Goal: Task Accomplishment & Management: Manage account settings

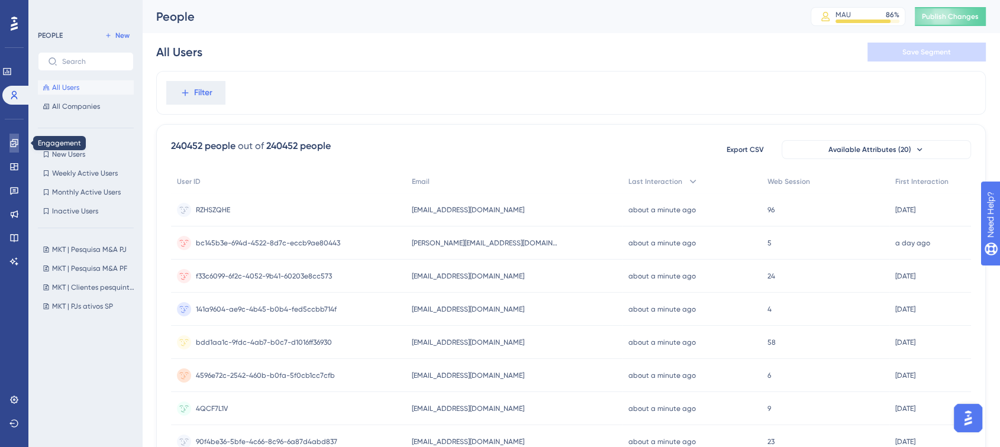
click at [11, 143] on icon at bounding box center [14, 143] width 8 height 8
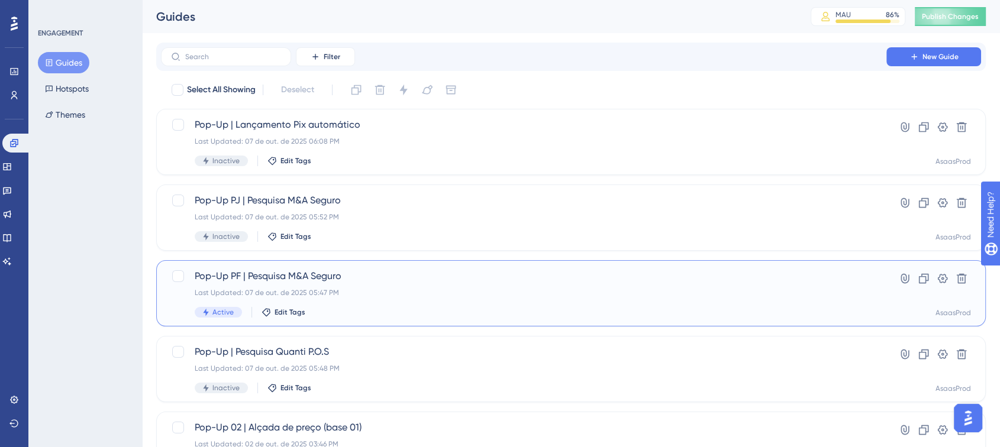
click at [345, 283] on span "Pop-Up PF | Pesquisa M&A Seguro" at bounding box center [524, 276] width 658 height 14
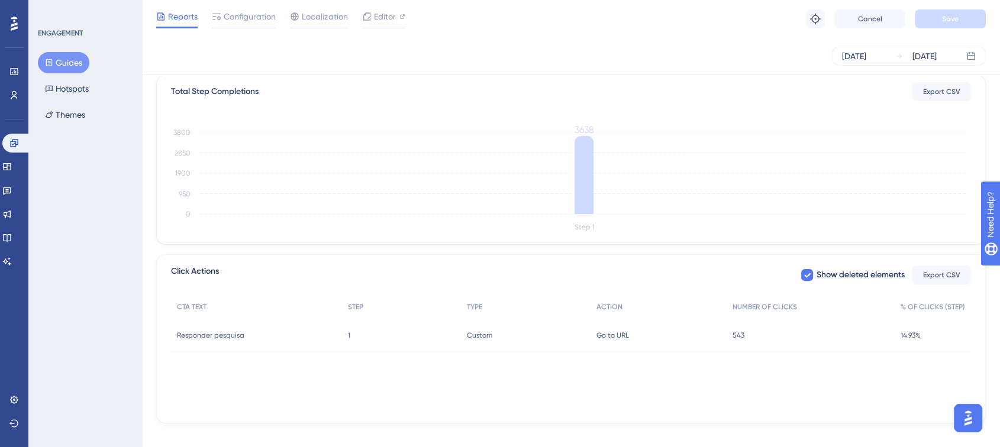
scroll to position [302, 0]
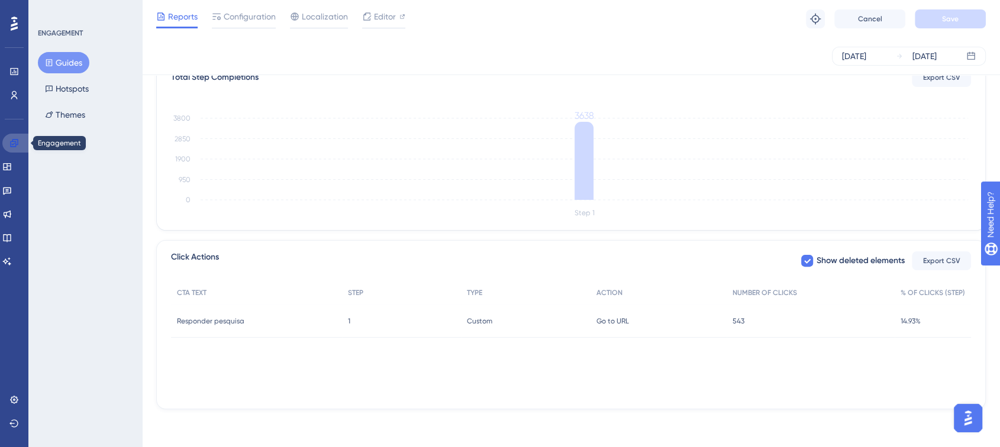
click at [11, 143] on icon at bounding box center [13, 142] width 9 height 9
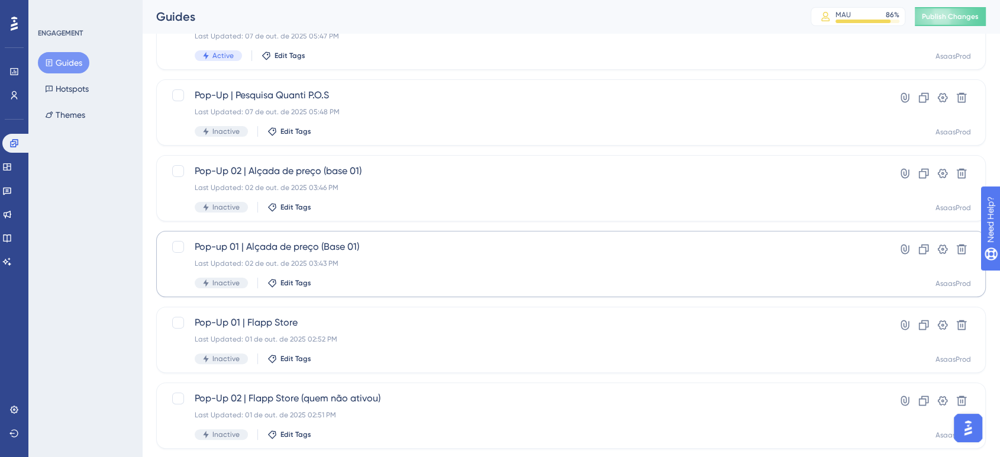
scroll to position [286, 0]
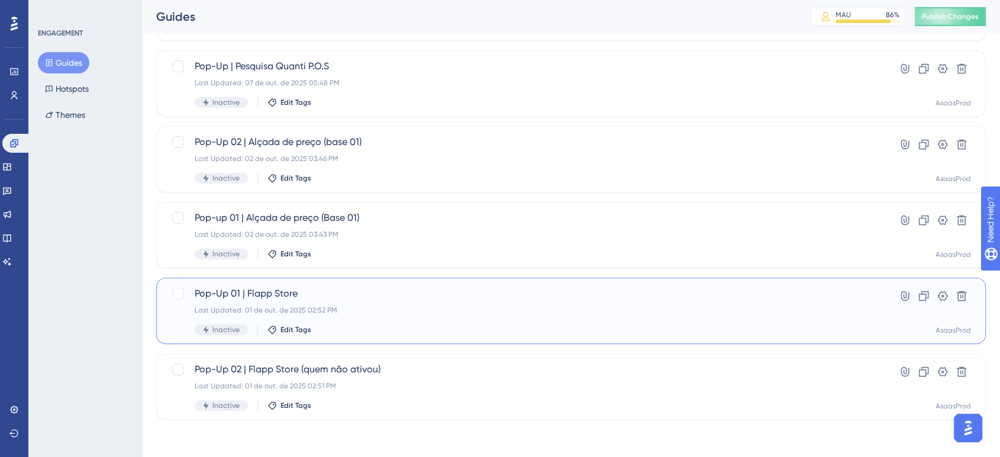
click at [411, 309] on div "Last Updated: 01 de out. de 2025 02:52 PM" at bounding box center [524, 309] width 658 height 9
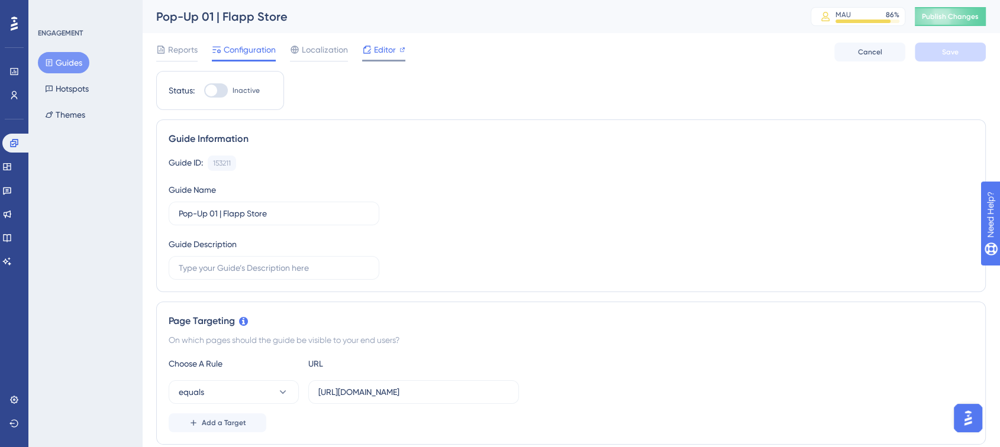
click at [387, 51] on span "Editor" at bounding box center [385, 50] width 22 height 14
click at [962, 15] on span "Publish Changes" at bounding box center [950, 16] width 57 height 9
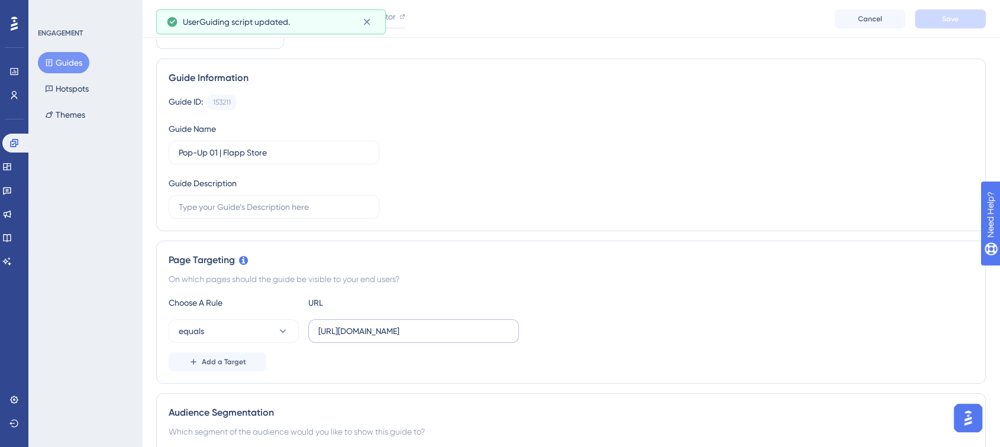
scroll to position [131, 0]
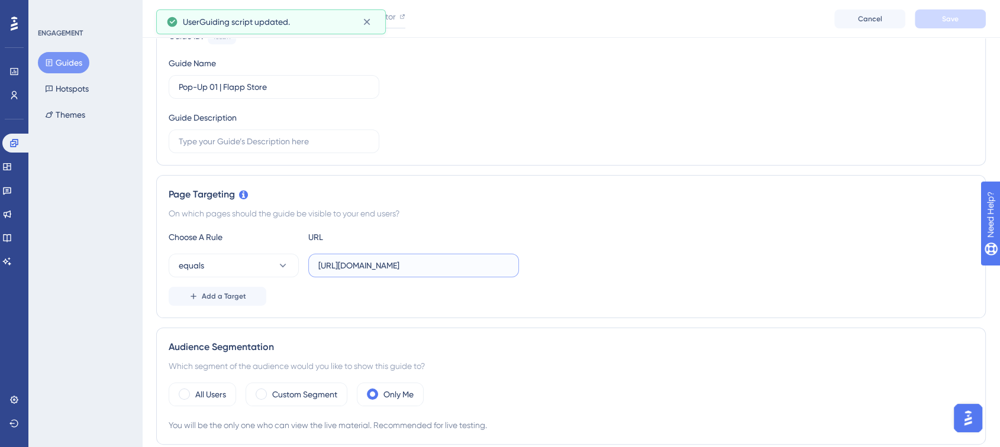
drag, startPoint x: 339, startPoint y: 265, endPoint x: 468, endPoint y: 274, distance: 129.3
click at [450, 270] on input "[URL][DOMAIN_NAME]" at bounding box center [413, 265] width 190 height 13
click at [603, 255] on div "equals https://www.asaas.com/dashboard/home" at bounding box center [571, 266] width 804 height 24
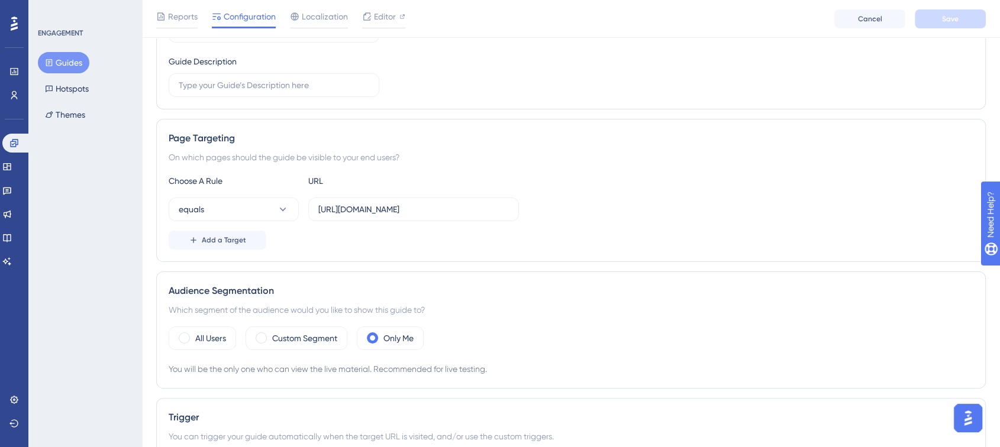
scroll to position [0, 0]
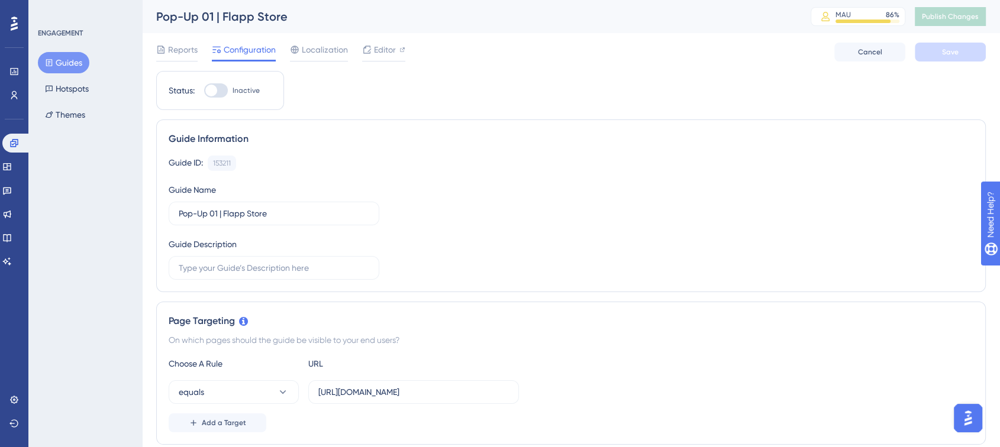
click at [218, 89] on div at bounding box center [216, 90] width 24 height 14
click at [204, 91] on input "Inactive" at bounding box center [203, 91] width 1 height 1
checkbox input "true"
click at [946, 56] on span "Save" at bounding box center [950, 51] width 17 height 9
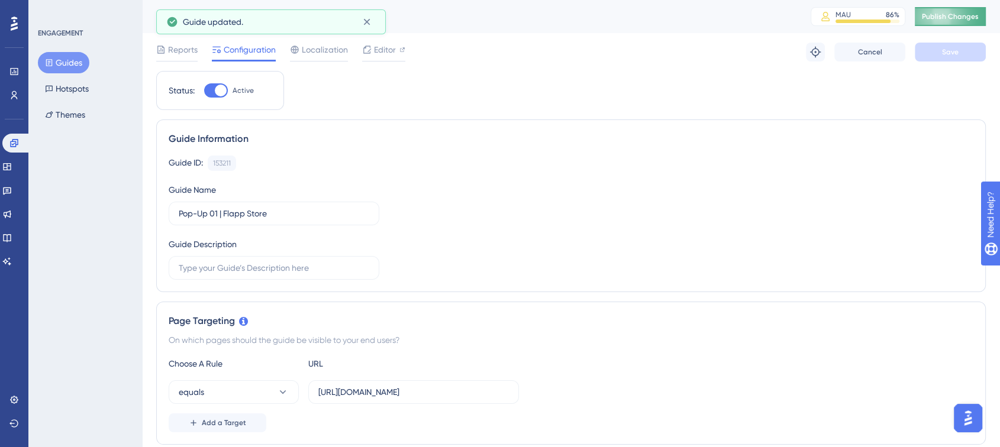
click at [951, 18] on span "Publish Changes" at bounding box center [950, 16] width 57 height 9
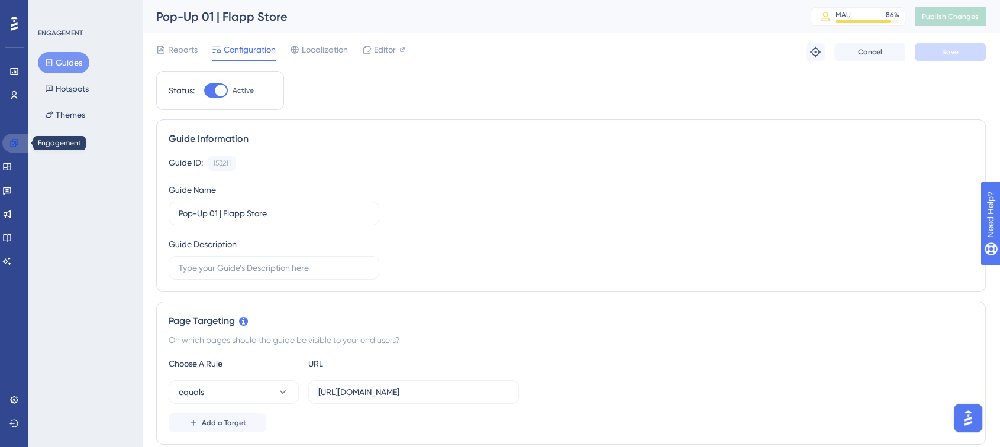
click at [15, 139] on icon at bounding box center [14, 143] width 8 height 8
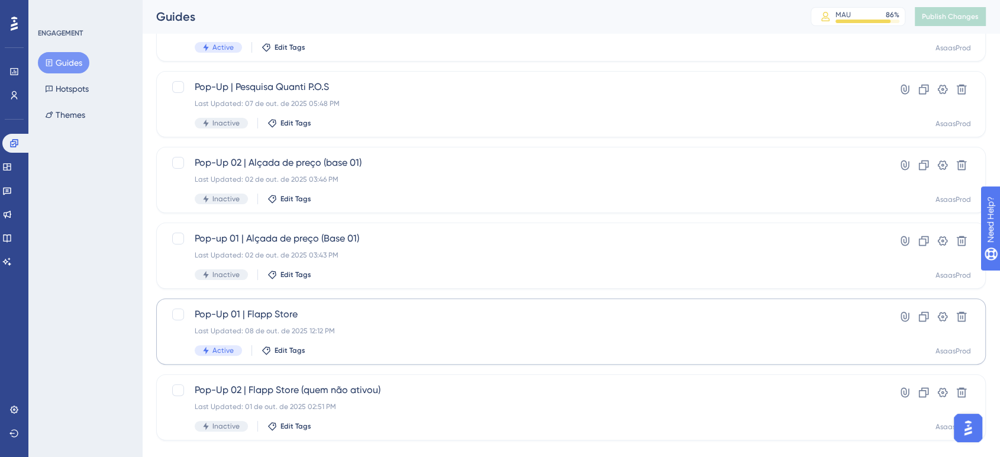
scroll to position [286, 0]
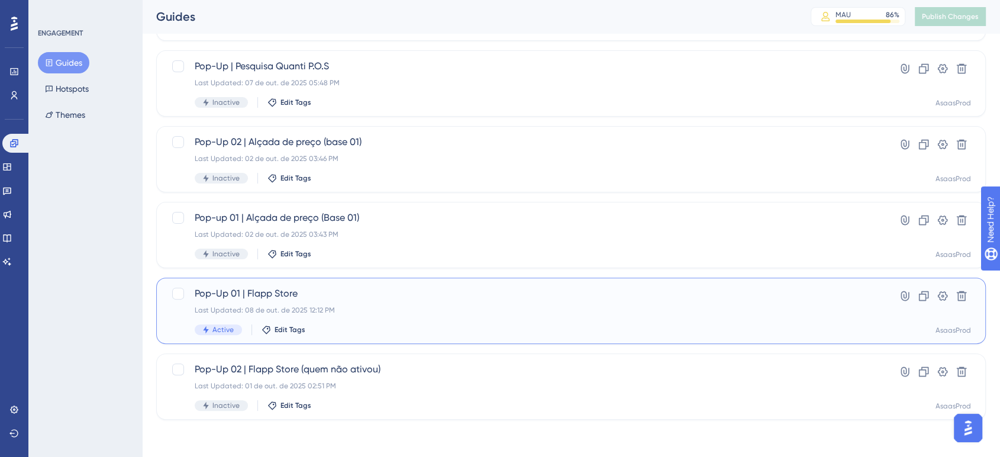
click at [374, 306] on div "Last Updated: 08 de out. de 2025 12:12 PM" at bounding box center [524, 309] width 658 height 9
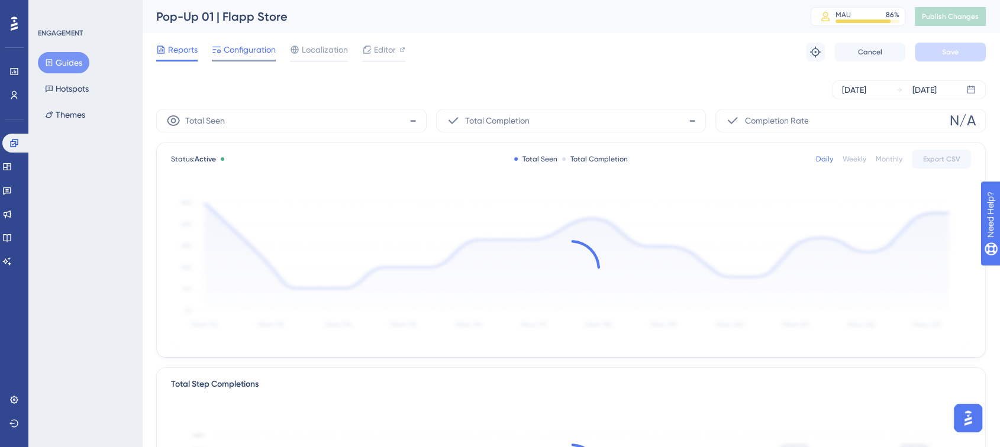
click at [245, 53] on span "Configuration" at bounding box center [250, 50] width 52 height 14
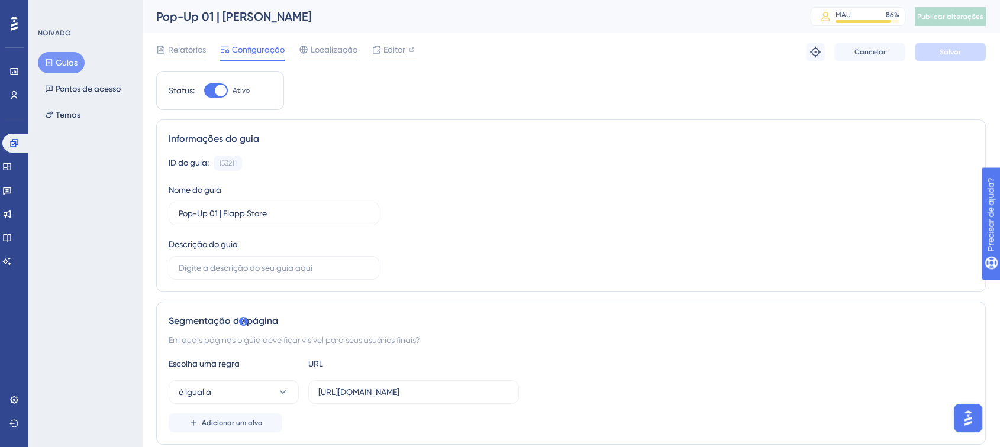
click at [221, 90] on div at bounding box center [221, 91] width 12 height 12
click at [204, 91] on input "Ativo" at bounding box center [203, 91] width 1 height 1
checkbox input "false"
click at [954, 49] on font "Salvar" at bounding box center [949, 52] width 21 height 8
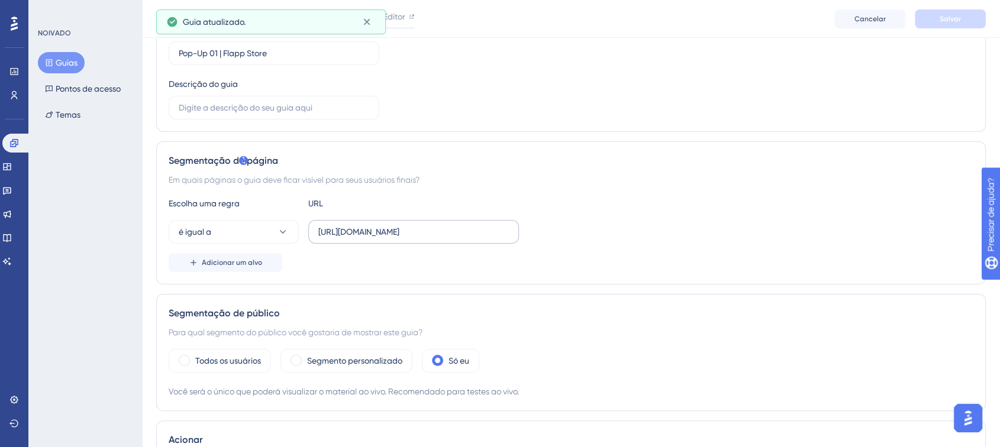
scroll to position [197, 0]
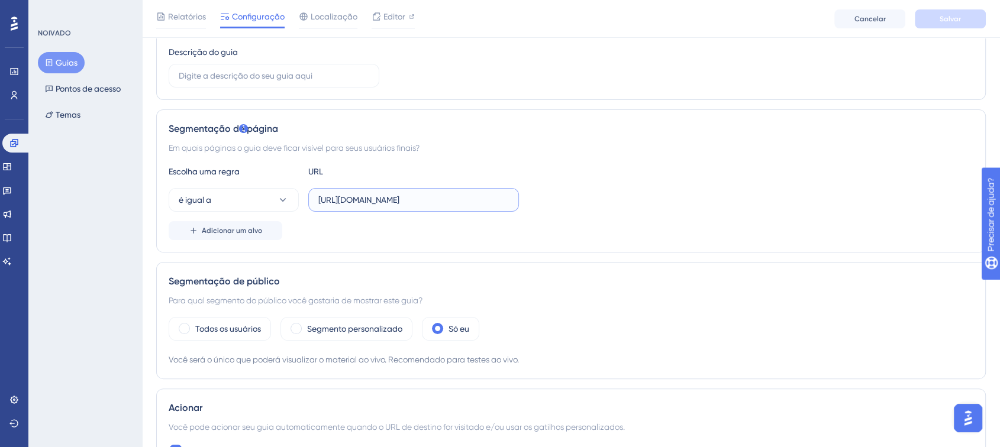
click at [474, 203] on input "[URL][DOMAIN_NAME]" at bounding box center [413, 199] width 190 height 13
click at [487, 198] on input "[URL][DOMAIN_NAME]" at bounding box center [413, 199] width 190 height 13
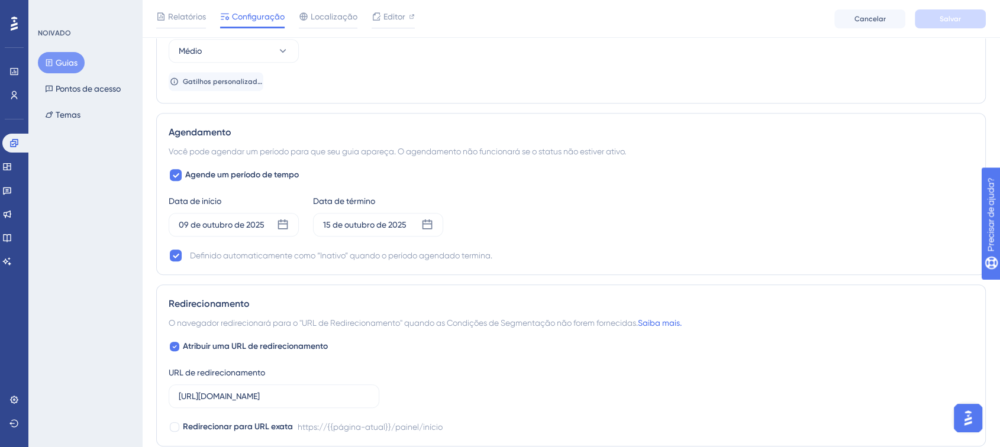
scroll to position [854, 0]
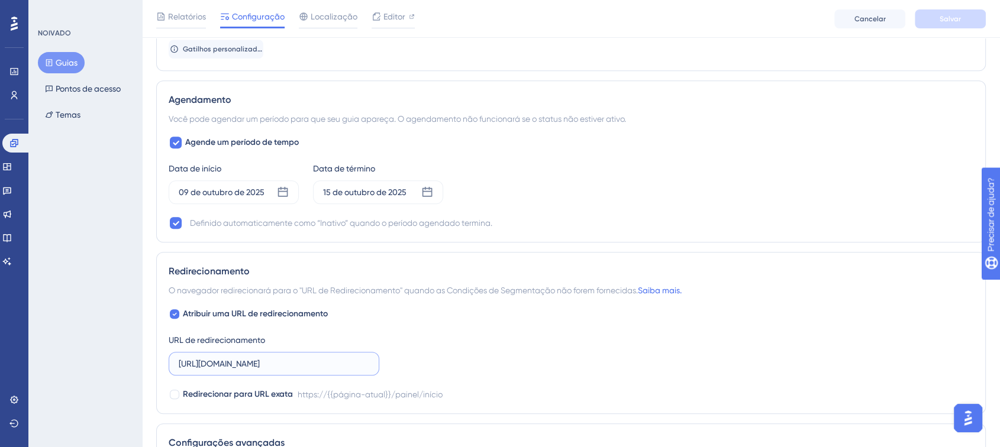
click at [254, 367] on input "[URL][DOMAIN_NAME]" at bounding box center [274, 363] width 190 height 13
click at [228, 358] on input "text" at bounding box center [274, 363] width 190 height 13
paste input "https://flappstore.asaas.com/web?utm_campaign=flapp-store-lancamento&utm_medium…"
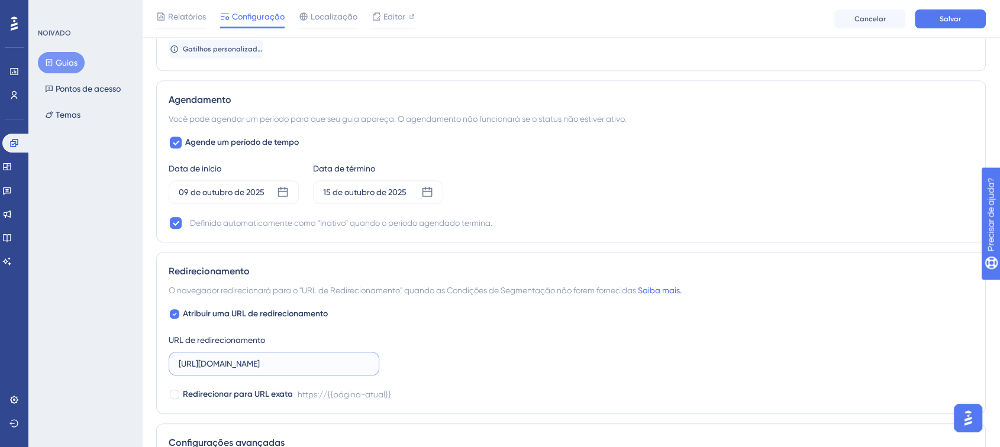
scroll to position [0, 365]
type input "https://flappstore.asaas.com/web?utm_campaign=flapp-store-lancamento&utm_medium…"
click at [464, 343] on div "Atribuir uma URL de redirecionamento URL de redirecionamento https://flappstore…" at bounding box center [571, 354] width 804 height 95
click at [185, 397] on font "Redirecionar para URL exata" at bounding box center [238, 394] width 110 height 10
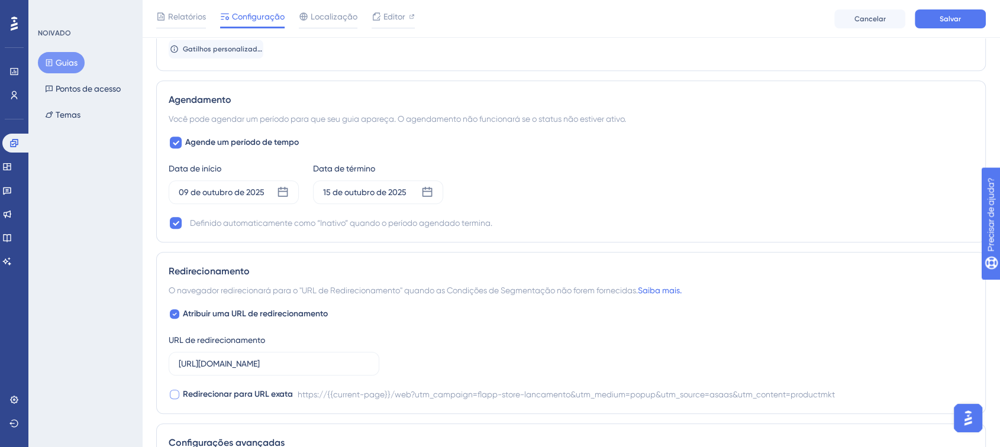
checkbox input "true"
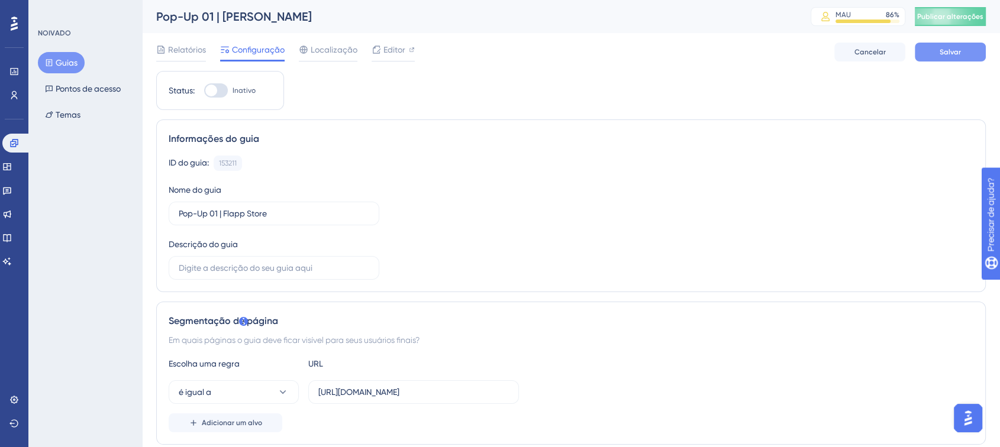
click at [920, 50] on button "Salvar" at bounding box center [949, 52] width 71 height 19
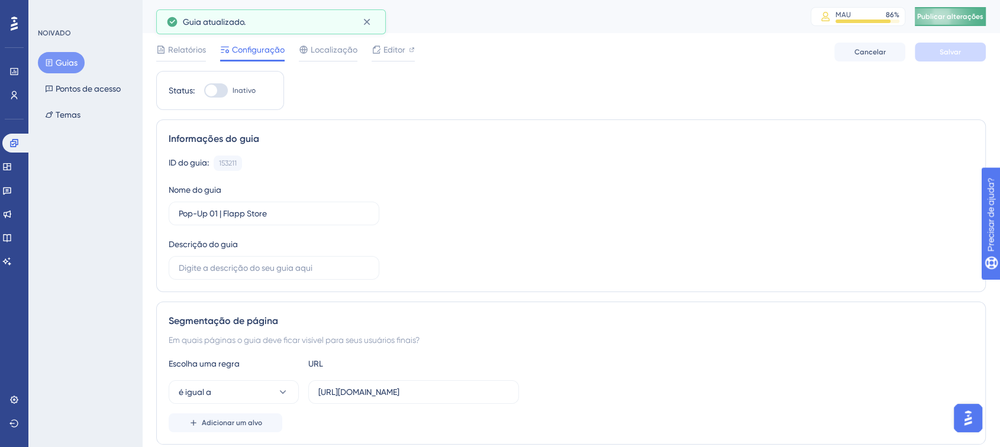
click at [952, 17] on font "Publicar alterações" at bounding box center [950, 16] width 66 height 8
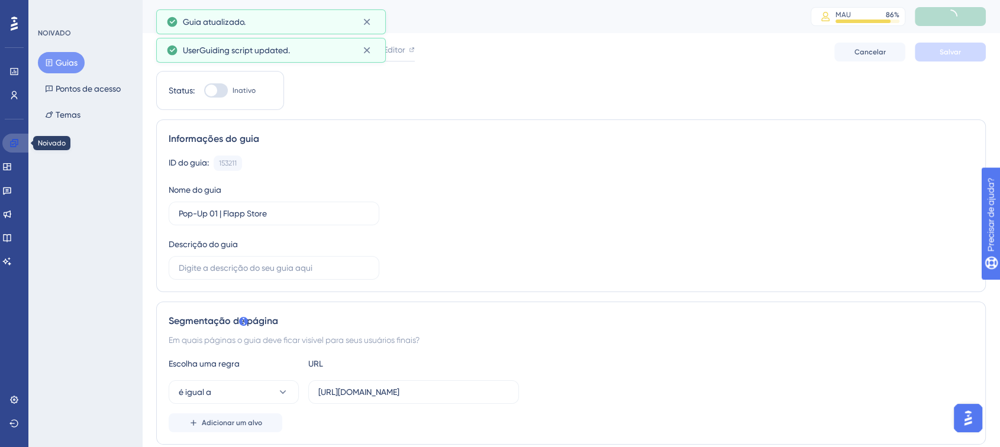
click at [11, 145] on icon at bounding box center [14, 143] width 8 height 8
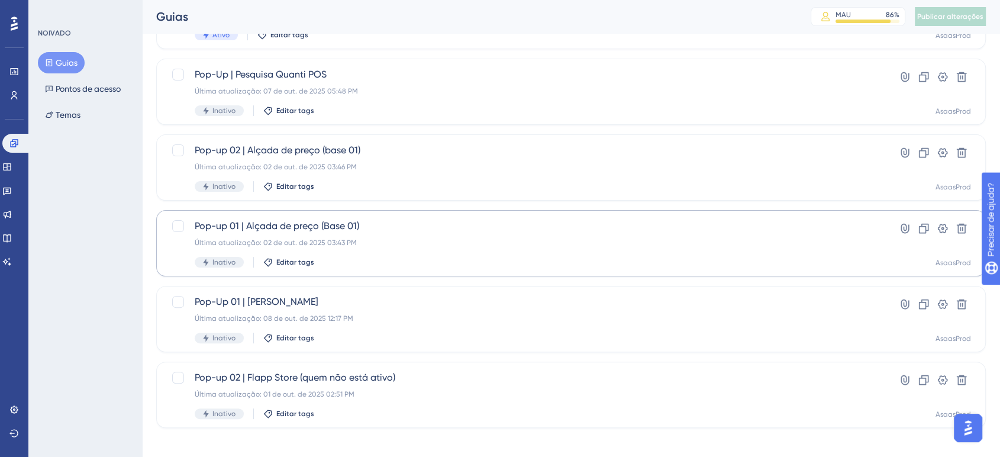
scroll to position [286, 0]
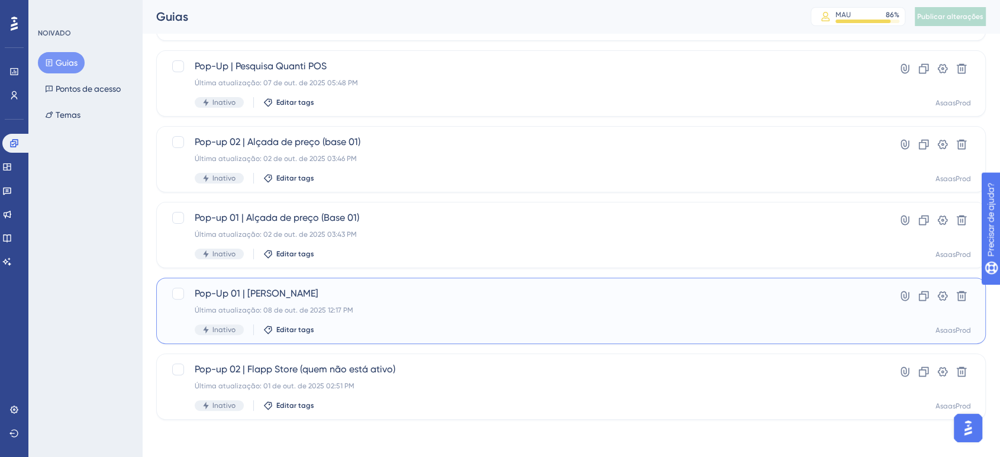
click at [238, 302] on div "Pop-Up 01 | Loja Flapp Última atualização: 08 de out. de 2025 12:17 PM Inativo …" at bounding box center [524, 310] width 658 height 49
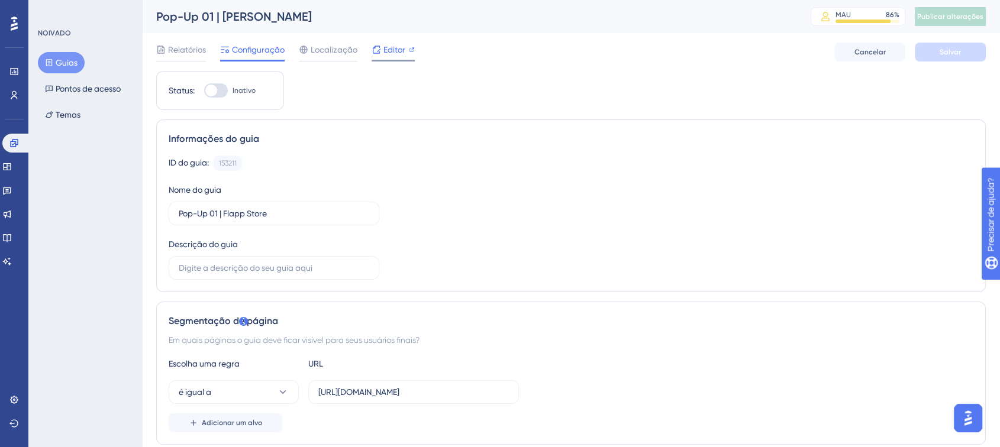
click at [388, 51] on font "Editor" at bounding box center [394, 49] width 22 height 9
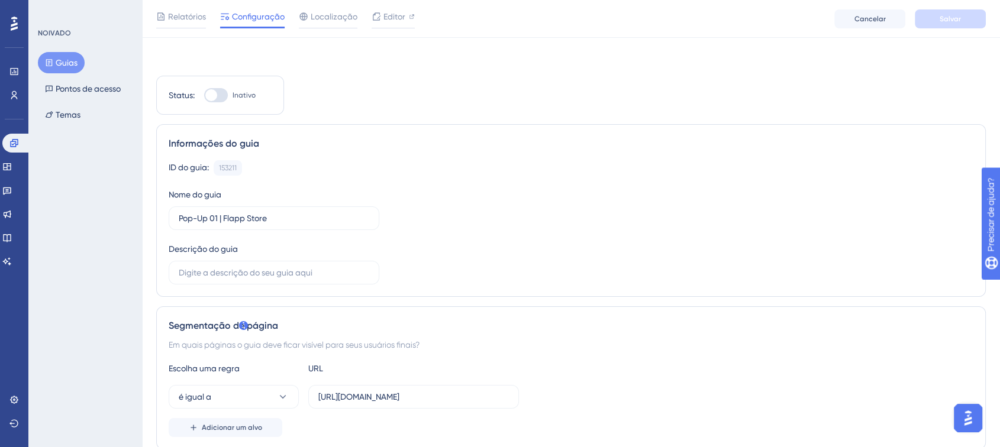
scroll to position [197, 0]
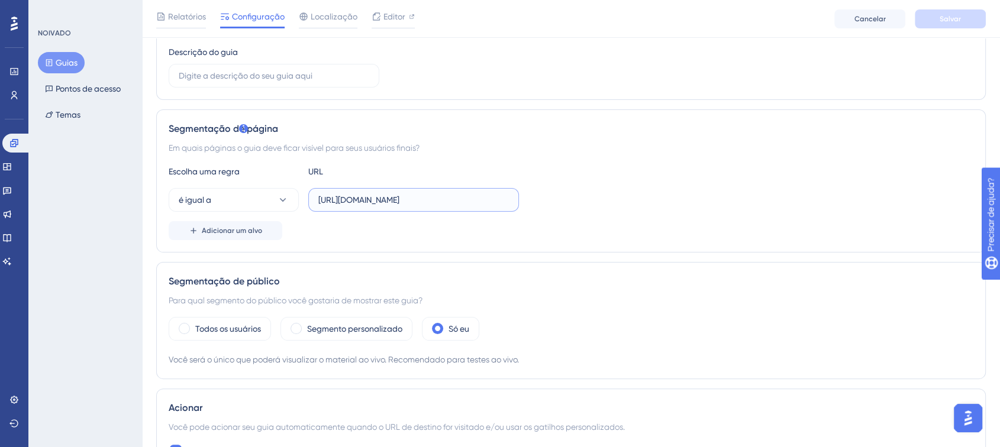
click at [406, 198] on input "[URL][DOMAIN_NAME]" at bounding box center [413, 199] width 190 height 13
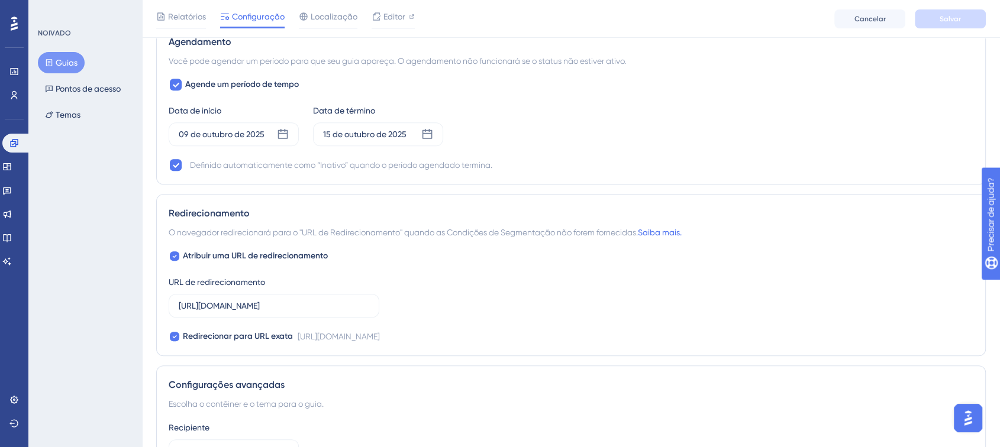
scroll to position [920, 0]
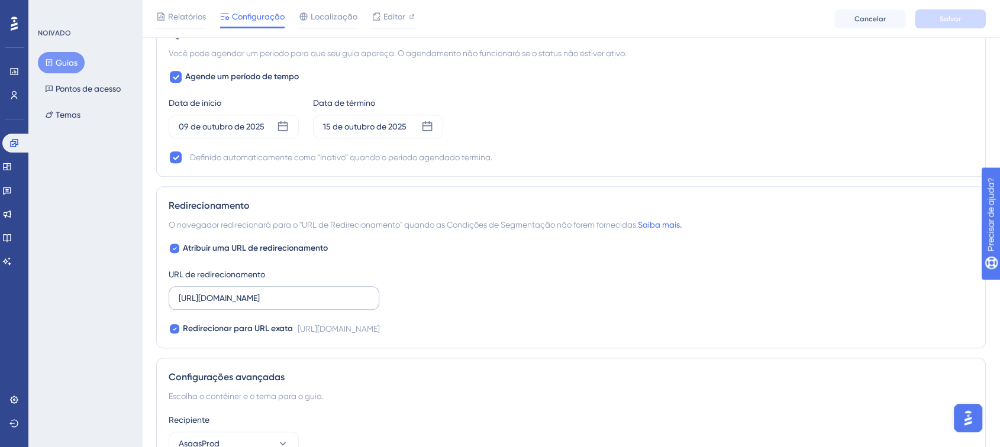
click at [272, 305] on label "https://flappstore.asaas.com/web?utm_campaign=flapp-store-lancamento&utm_medium…" at bounding box center [274, 298] width 211 height 24
click at [272, 305] on input "https://flappstore.asaas.com/web?utm_campaign=flapp-store-lancamento&utm_medium…" at bounding box center [274, 298] width 190 height 13
click at [272, 305] on label "https://flappstore.asaas.com/web?utm_campaign=flapp-store-lancamento&utm_medium…" at bounding box center [274, 298] width 211 height 24
click at [272, 305] on input "https://flappstore.asaas.com/web?utm_campaign=flapp-store-lancamento&utm_medium…" at bounding box center [274, 298] width 190 height 13
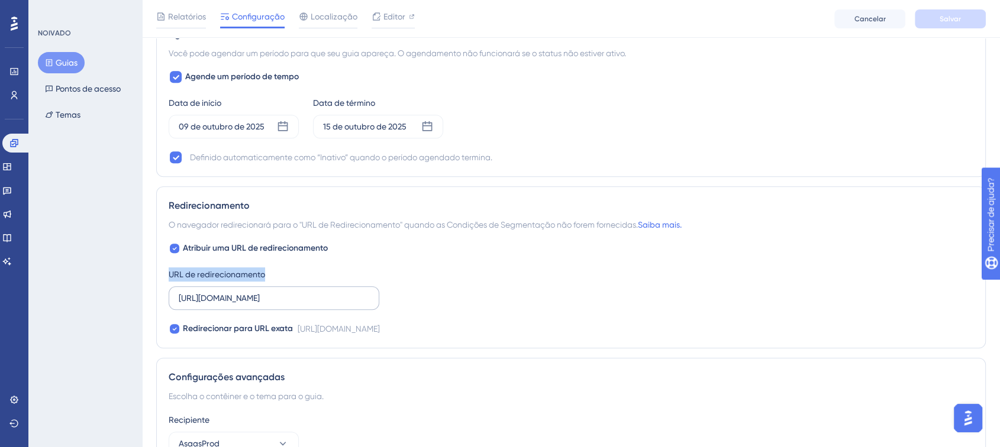
click at [272, 305] on label "https://flappstore.asaas.com/web?utm_campaign=flapp-store-lancamento&utm_medium…" at bounding box center [274, 298] width 211 height 24
click at [272, 305] on input "https://flappstore.asaas.com/web?utm_campaign=flapp-store-lancamento&utm_medium…" at bounding box center [274, 298] width 190 height 13
click at [269, 284] on div "URL de redirecionamento https://flappstore.asaas.com/web?utm_campaign=flapp-sto…" at bounding box center [274, 288] width 211 height 43
drag, startPoint x: 269, startPoint y: 284, endPoint x: 264, endPoint y: 297, distance: 13.7
click at [268, 284] on div "URL de redirecionamento https://flappstore.asaas.com/web?utm_campaign=flapp-sto…" at bounding box center [274, 288] width 211 height 43
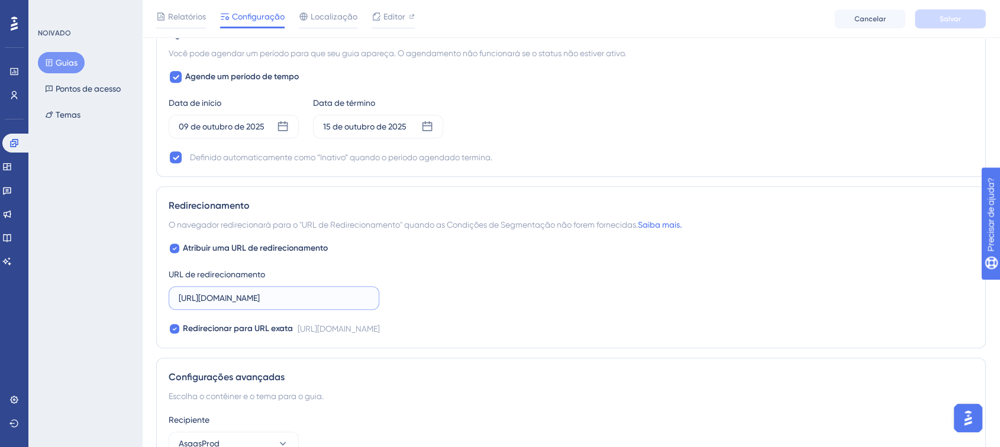
click at [263, 298] on input "https://flappstore.asaas.com/web?utm_campaign=flapp-store-lancamento&utm_medium…" at bounding box center [274, 298] width 190 height 13
drag, startPoint x: 202, startPoint y: 327, endPoint x: 210, endPoint y: 313, distance: 15.9
click at [202, 327] on font "Redirecionar para URL exata" at bounding box center [238, 329] width 110 height 10
checkbox input "false"
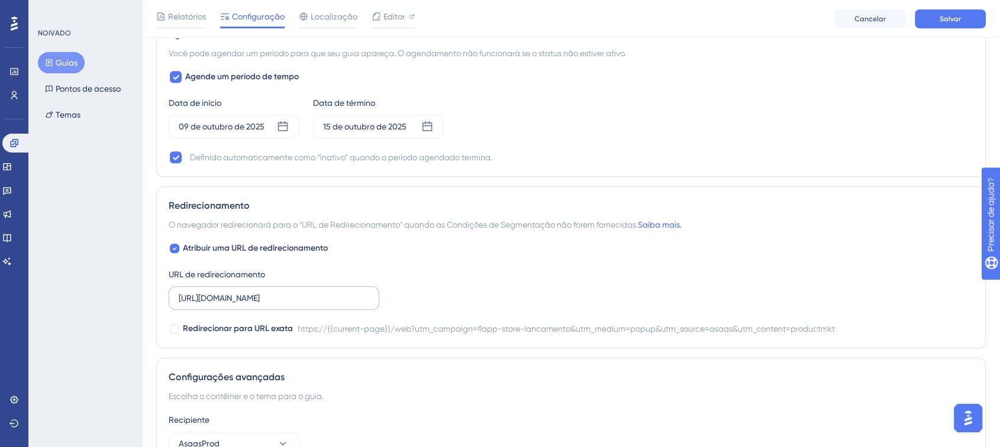
click at [213, 306] on label "https://flappstore.asaas.com/web?utm_campaign=flapp-store-lancamento&utm_medium…" at bounding box center [274, 298] width 211 height 24
click at [213, 305] on input "https://flappstore.asaas.com/web?utm_campaign=flapp-store-lancamento&utm_medium…" at bounding box center [274, 298] width 190 height 13
click at [213, 306] on label "https://flappstore.asaas.com/web?utm_campaign=flapp-store-lancamento&utm_medium…" at bounding box center [274, 298] width 211 height 24
click at [213, 305] on input "https://flappstore.asaas.com/web?utm_campaign=flapp-store-lancamento&utm_medium…" at bounding box center [274, 298] width 190 height 13
click at [213, 306] on label "https://flappstore.asaas.com/web?utm_campaign=flapp-store-lancamento&utm_medium…" at bounding box center [274, 298] width 211 height 24
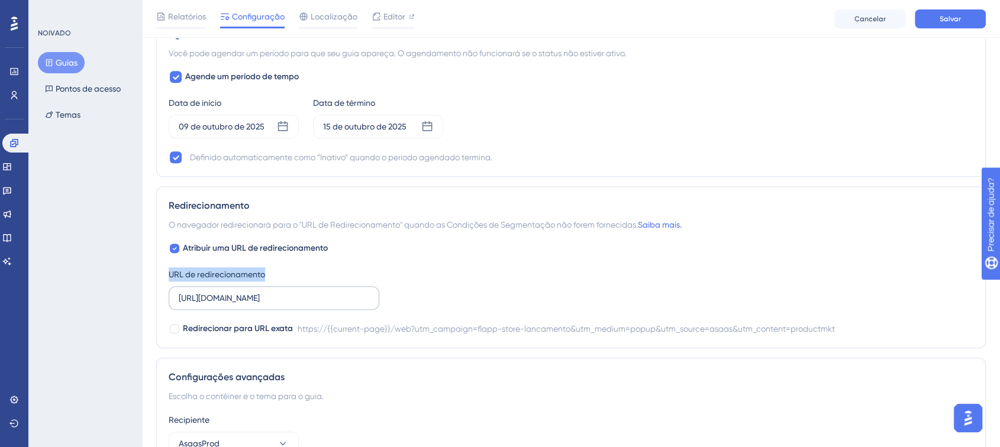
click at [213, 305] on input "https://flappstore.asaas.com/web?utm_campaign=flapp-store-lancamento&utm_medium…" at bounding box center [274, 298] width 190 height 13
click at [232, 297] on input "https://flappstore.asaas.com/web?utm_campaign=flapp-store-lancamento&utm_medium…" at bounding box center [274, 298] width 190 height 13
click at [250, 295] on input "https://flappstore.asaas.com/web?utm_campaign=flapp-store-lancamento&utm_medium…" at bounding box center [274, 298] width 190 height 13
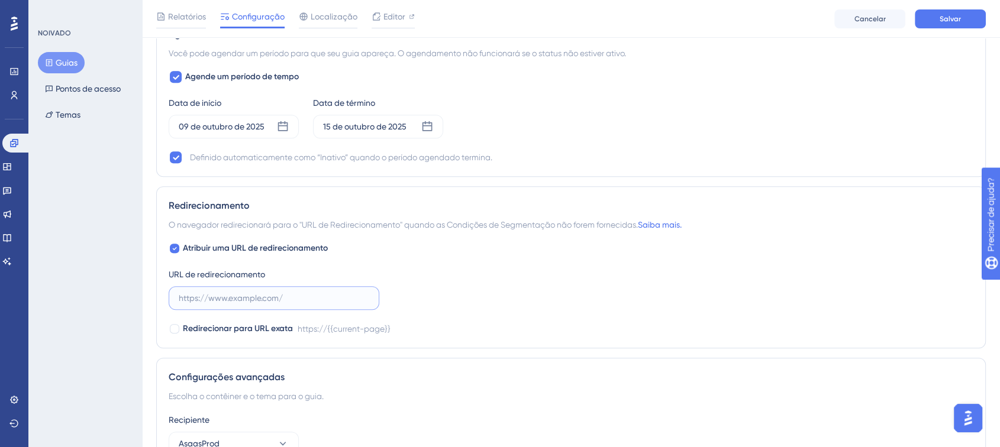
paste input "[URL][DOMAIN_NAME]"
type input "[URL][DOMAIN_NAME]"
click at [489, 305] on div "Atribuir uma URL de redirecionamento URL de redirecionamento https://www.asaas.…" at bounding box center [571, 288] width 804 height 95
click at [267, 324] on font "Redirecionar para URL exata" at bounding box center [238, 329] width 110 height 10
checkbox input "true"
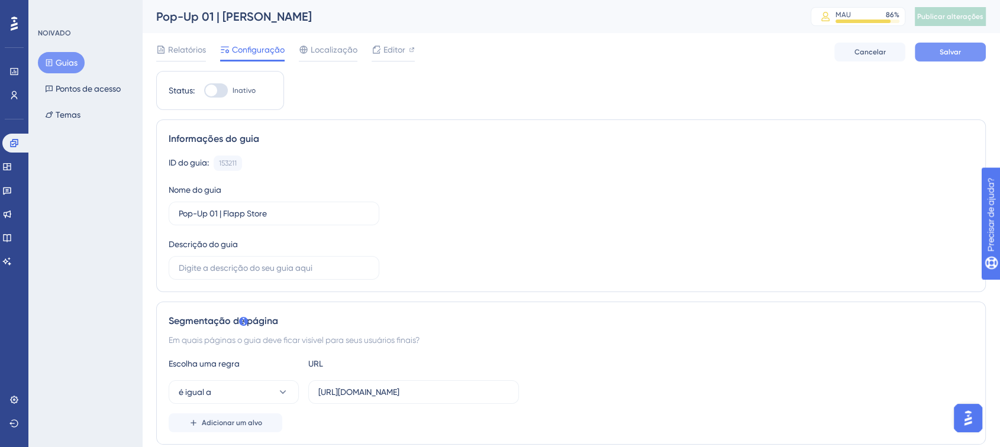
click at [948, 51] on font "Salvar" at bounding box center [949, 52] width 21 height 8
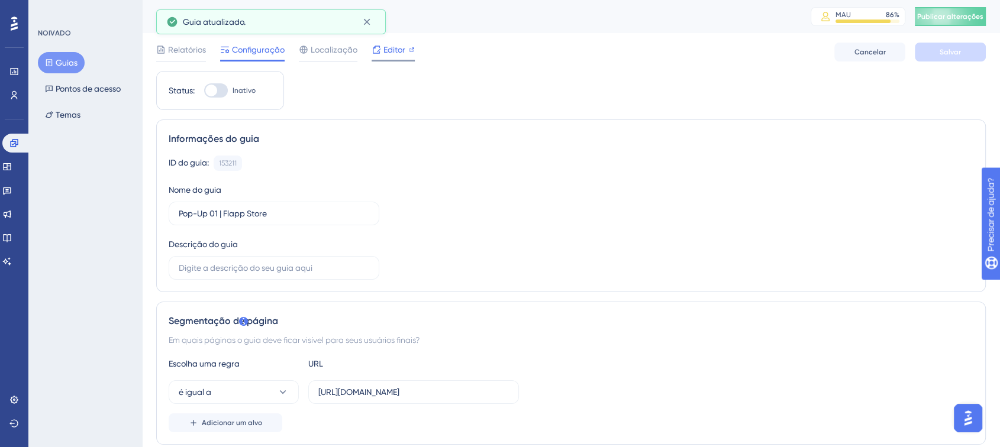
click at [394, 50] on font "Editor" at bounding box center [394, 49] width 22 height 9
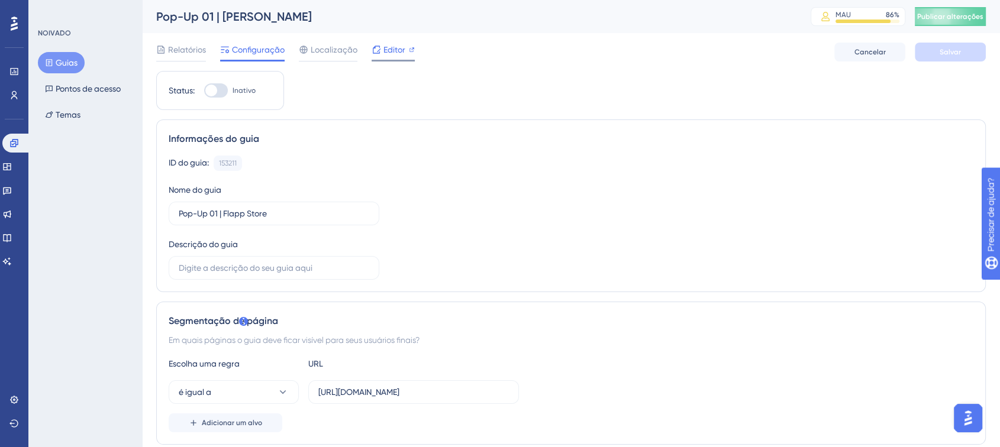
click at [393, 57] on div "Editor" at bounding box center [392, 52] width 43 height 19
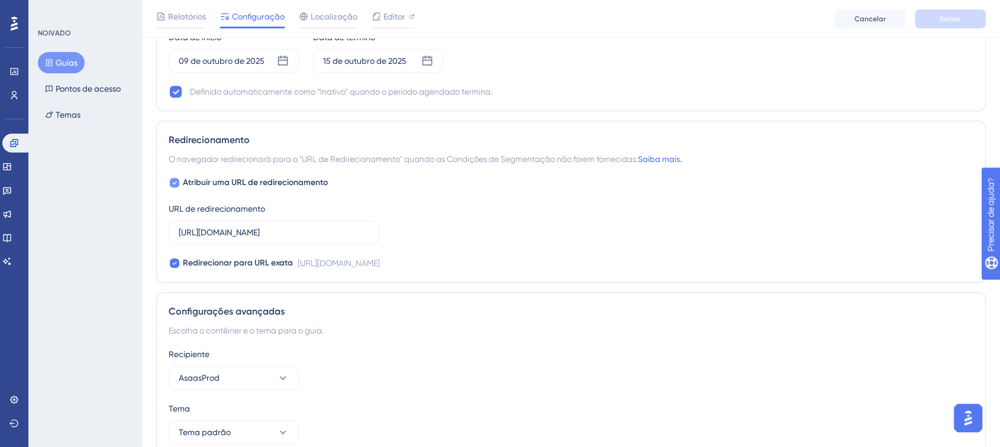
click at [227, 183] on font "Atribuir uma URL de redirecionamento" at bounding box center [255, 182] width 145 height 10
checkbox input "false"
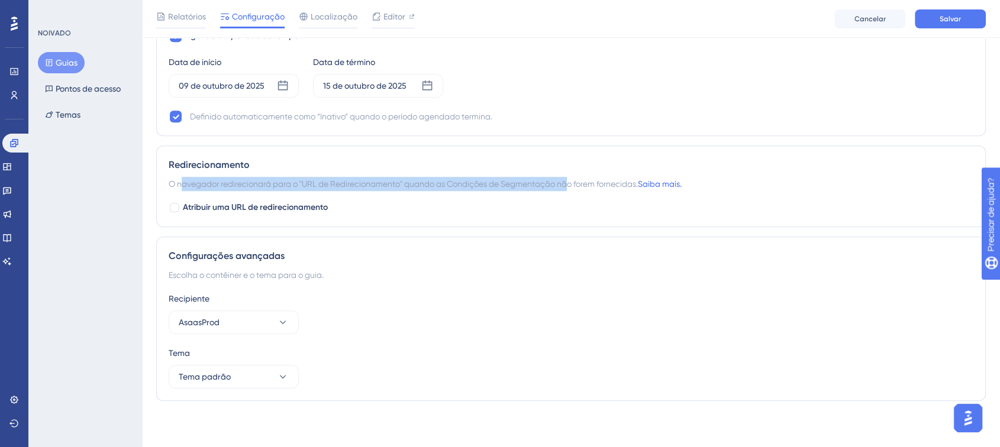
drag, startPoint x: 181, startPoint y: 181, endPoint x: 550, endPoint y: 215, distance: 370.1
click at [567, 190] on div "Redirecionamento O navegador redirecionará para o "URL de Redirecionamento" qua…" at bounding box center [570, 187] width 829 height 82
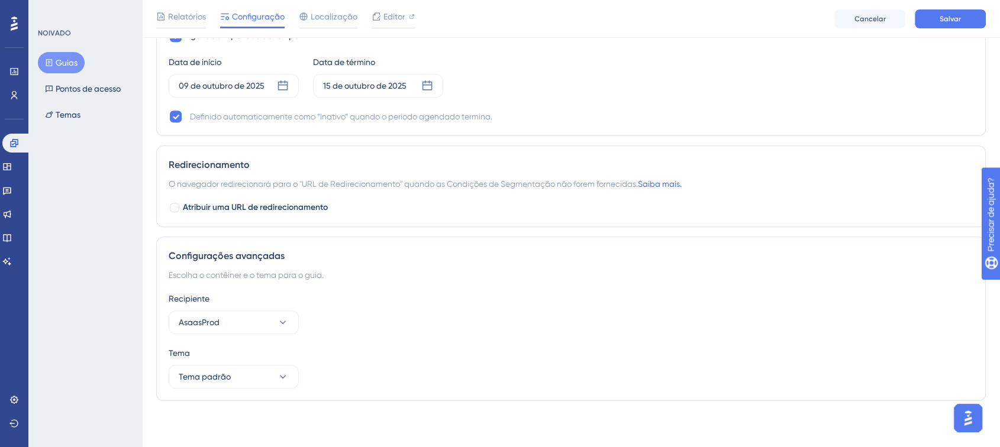
click at [550, 215] on div "Redirecionamento O navegador redirecionará para o "URL de Redirecionamento" qua…" at bounding box center [570, 187] width 829 height 82
click at [960, 418] on img "Abra o iniciador do assistente de IA" at bounding box center [967, 418] width 21 height 21
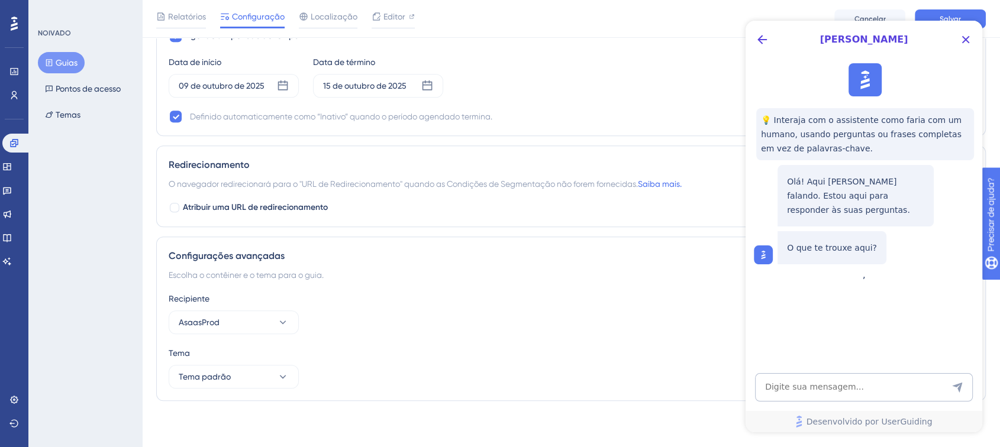
scroll to position [0, 0]
click at [864, 390] on textarea "Entrada de texto do assistente de IA" at bounding box center [864, 387] width 218 height 28
paste textarea "Entrada de texto do assistente de IA"
type textarea "O que seria esse campo:"
click at [384, 23] on div "Editor" at bounding box center [392, 18] width 43 height 19
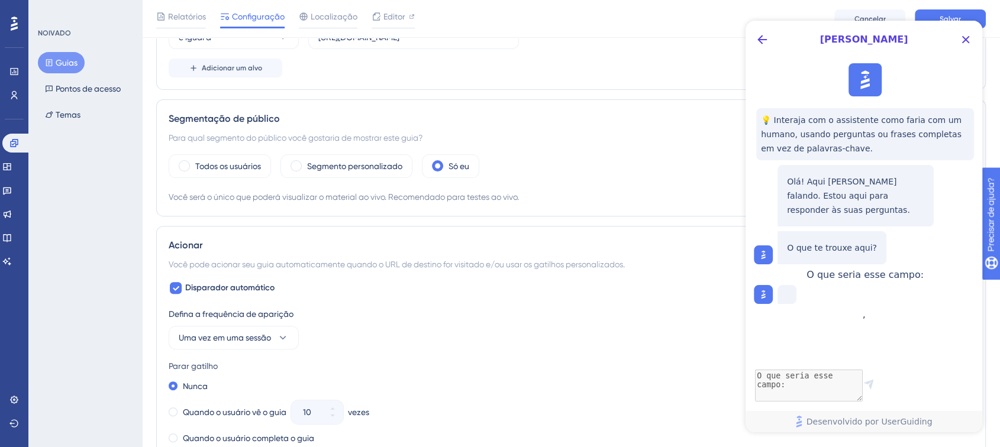
scroll to position [172, 0]
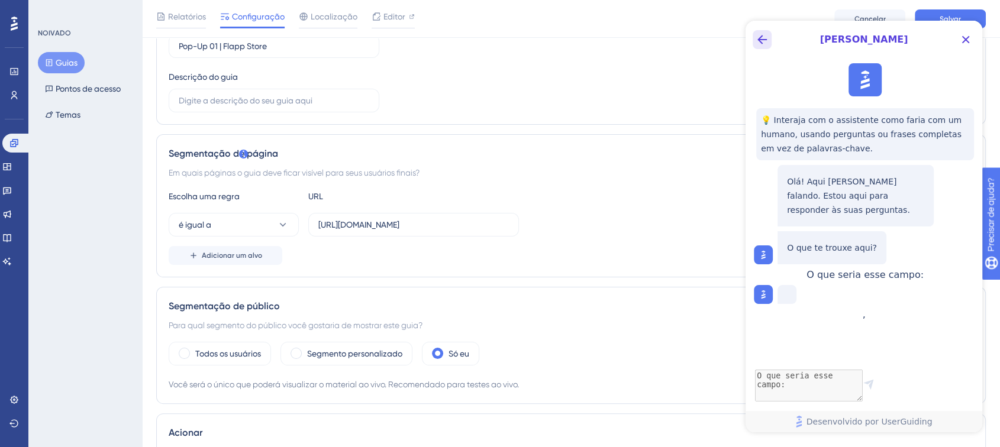
click at [768, 37] on button "Botão Voltar" at bounding box center [761, 39] width 19 height 19
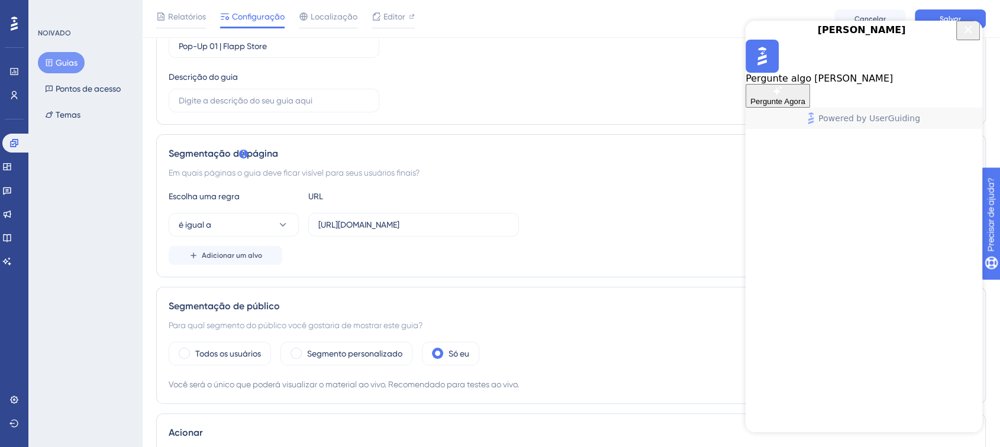
click at [805, 106] on span "Pergunte Agora" at bounding box center [777, 101] width 55 height 9
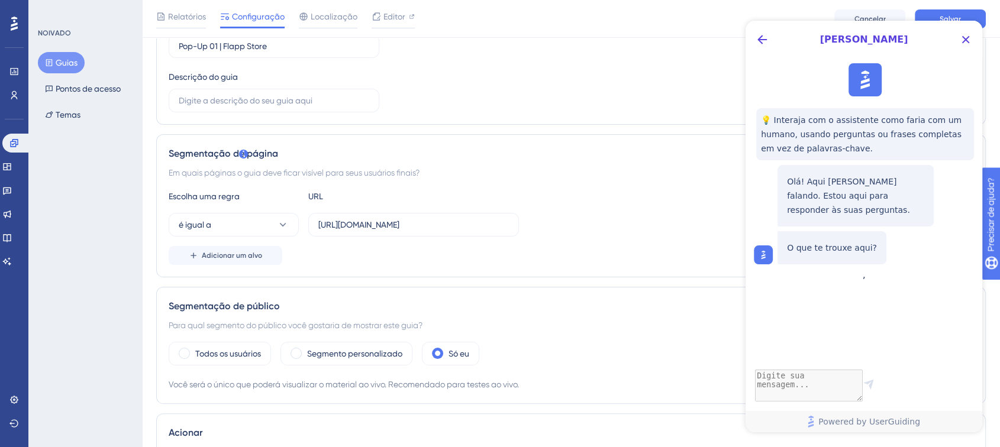
scroll to position [303, 0]
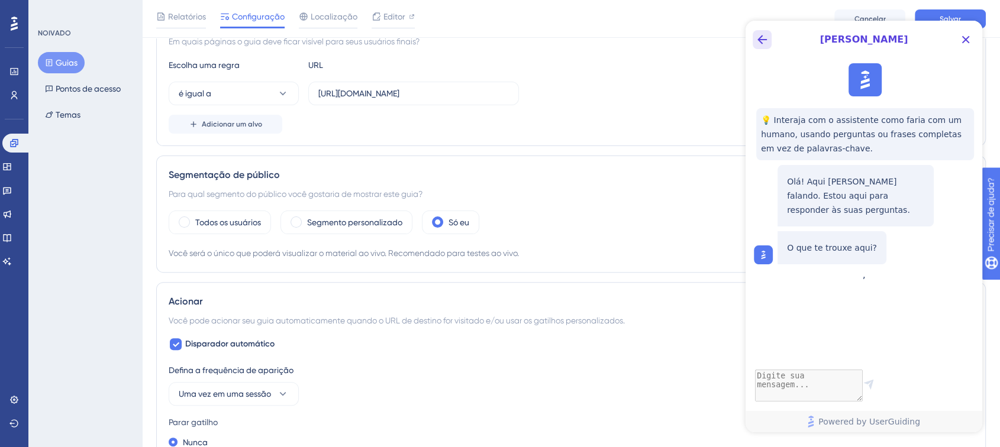
click at [768, 39] on icon "Back Button" at bounding box center [762, 40] width 14 height 14
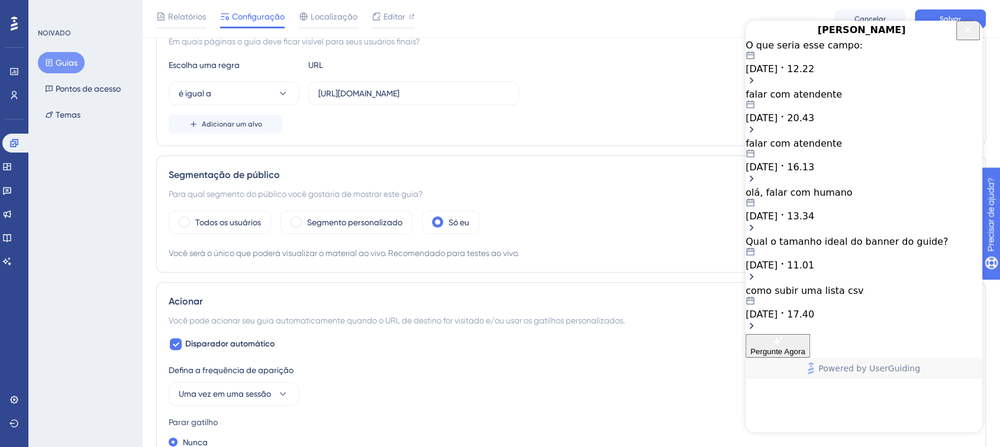
click at [847, 75] on div "O que seria esse campo: 08.10.2025 12.22" at bounding box center [863, 57] width 237 height 35
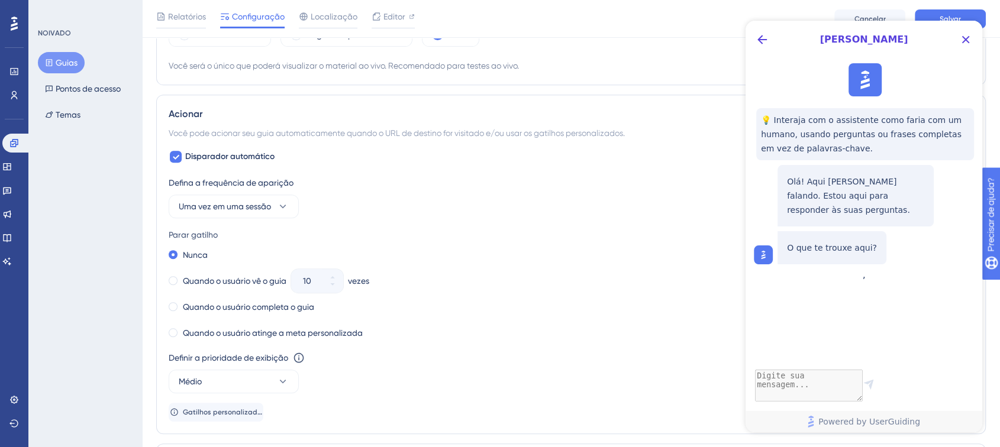
scroll to position [632, 0]
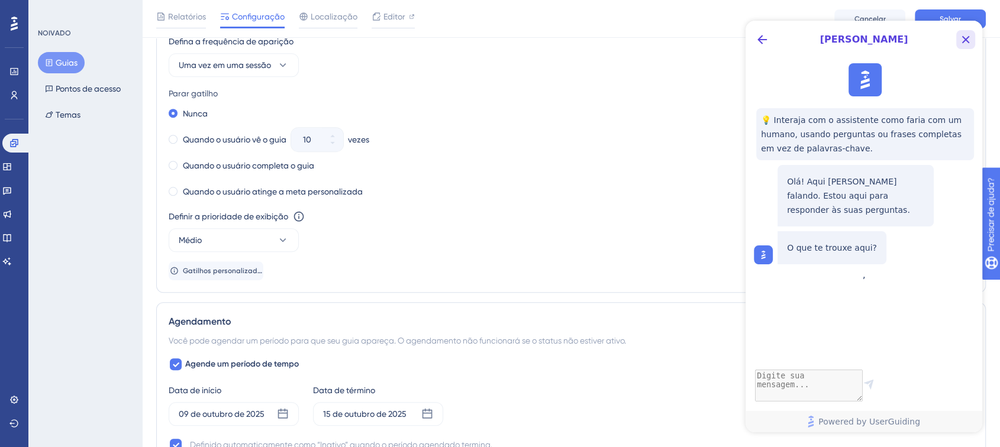
click at [969, 39] on icon "Close Button" at bounding box center [965, 40] width 14 height 14
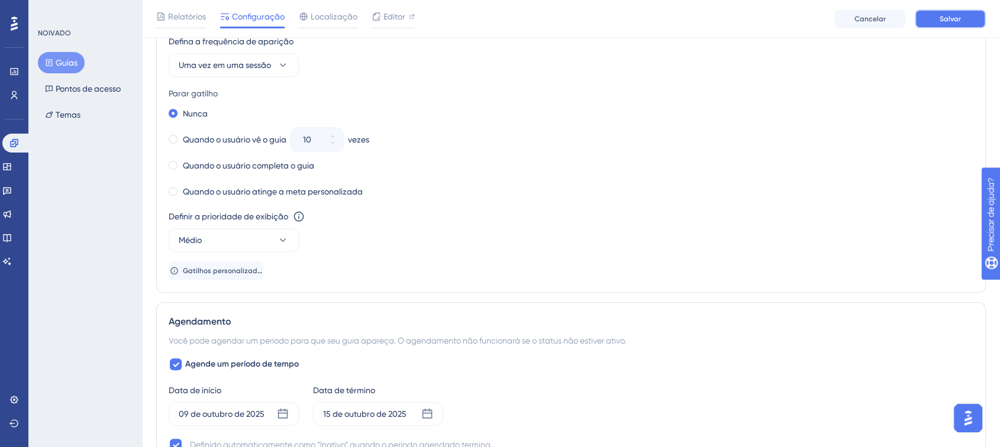
click at [952, 21] on font "Salvar" at bounding box center [949, 19] width 21 height 8
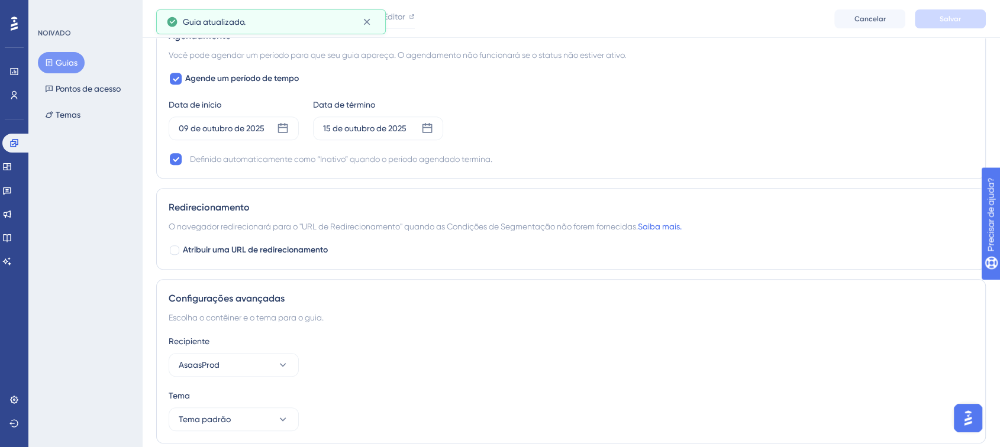
scroll to position [920, 0]
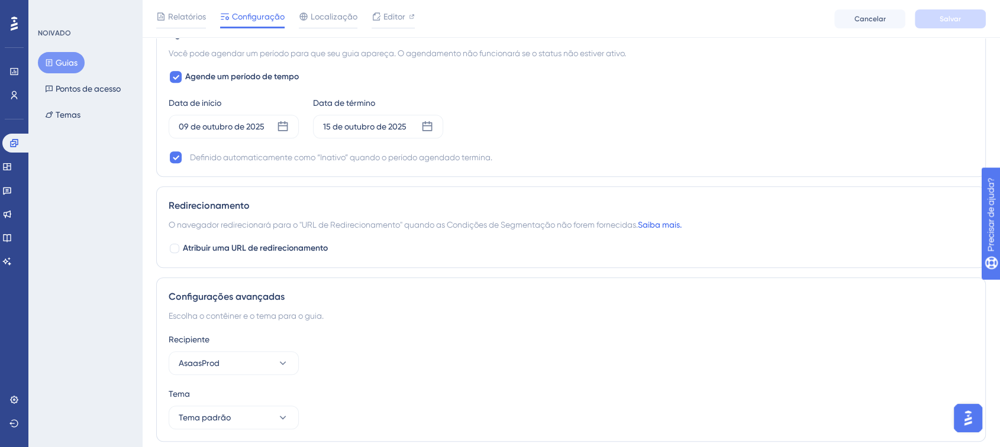
click at [668, 222] on font "Saiba mais." at bounding box center [660, 224] width 44 height 9
drag, startPoint x: 303, startPoint y: 221, endPoint x: 406, endPoint y: 221, distance: 102.3
click at [406, 221] on font "O navegador redirecionará para o "URL de Redirecionamento" quando as Condições …" at bounding box center [403, 224] width 469 height 9
drag, startPoint x: 452, startPoint y: 221, endPoint x: 608, endPoint y: 221, distance: 156.2
click at [608, 221] on font "O navegador redirecionará para o "URL de Redirecionamento" quando as Condições …" at bounding box center [403, 224] width 469 height 9
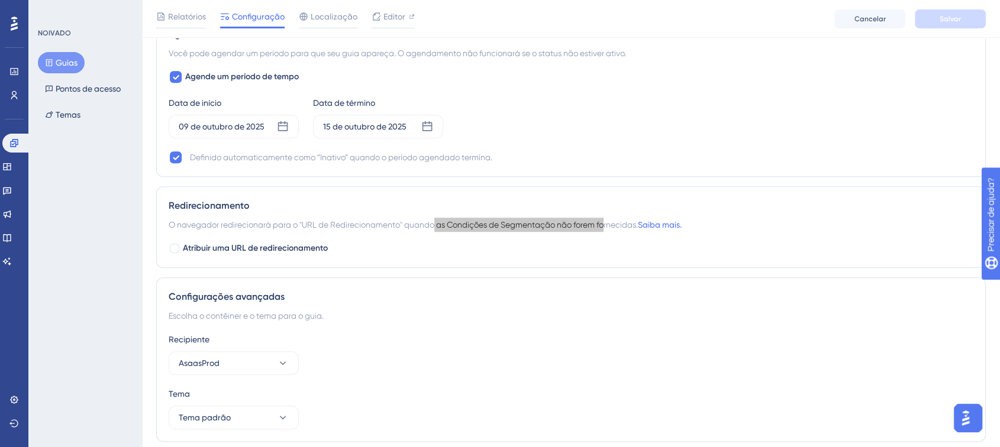
click at [967, 413] on img "Open AI Assistant Launcher" at bounding box center [965, 418] width 21 height 21
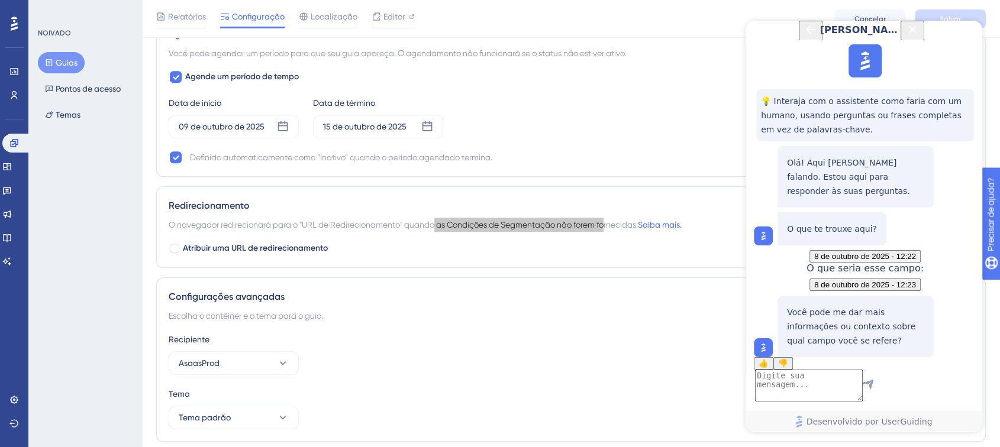
scroll to position [961, 0]
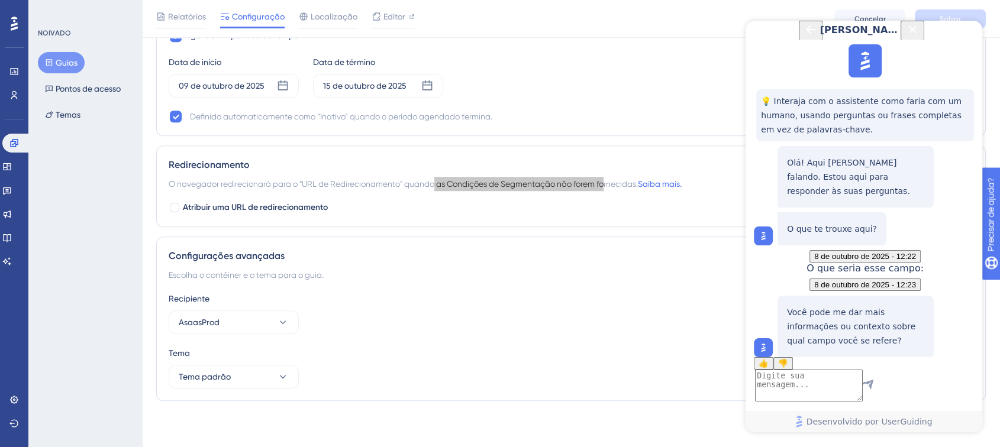
click at [835, 386] on textarea "Entrada de texto do assistente de IA" at bounding box center [809, 386] width 108 height 32
paste textarea "E"
click at [862, 384] on textarea "Entrada de texto do assistente de IA" at bounding box center [809, 386] width 108 height 32
click at [834, 385] on textarea "Entrada de texto do assistente de IA" at bounding box center [809, 386] width 108 height 32
type textarea "E"
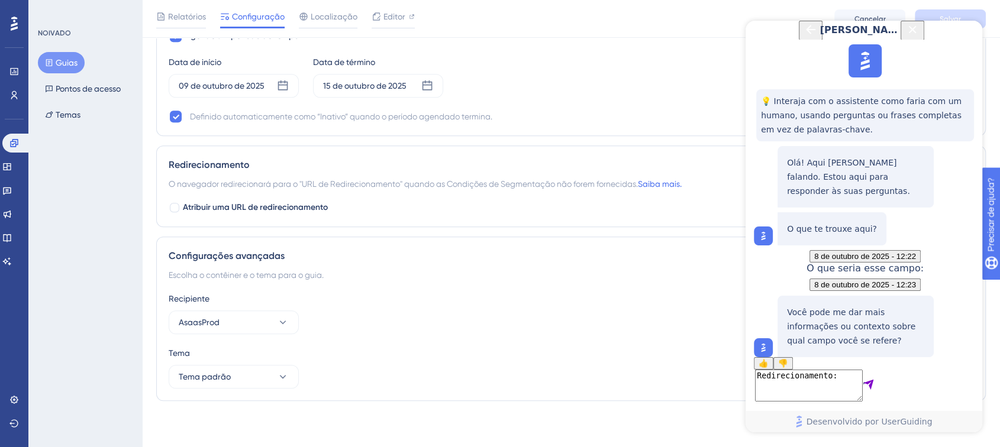
click at [260, 185] on font "O navegador redirecionará para o "URL de Redirecionamento" quando as Condições …" at bounding box center [403, 183] width 469 height 9
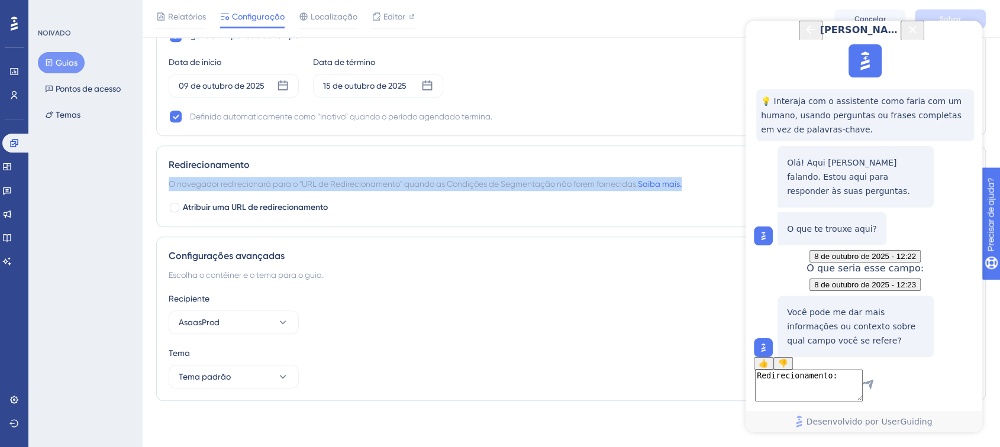
click at [260, 185] on font "O navegador redirecionará para o "URL de Redirecionamento" quando as Condições …" at bounding box center [403, 183] width 469 height 9
copy span "O navegador redirecionará para o "URL de Redirecionamento" quando as Condições …"
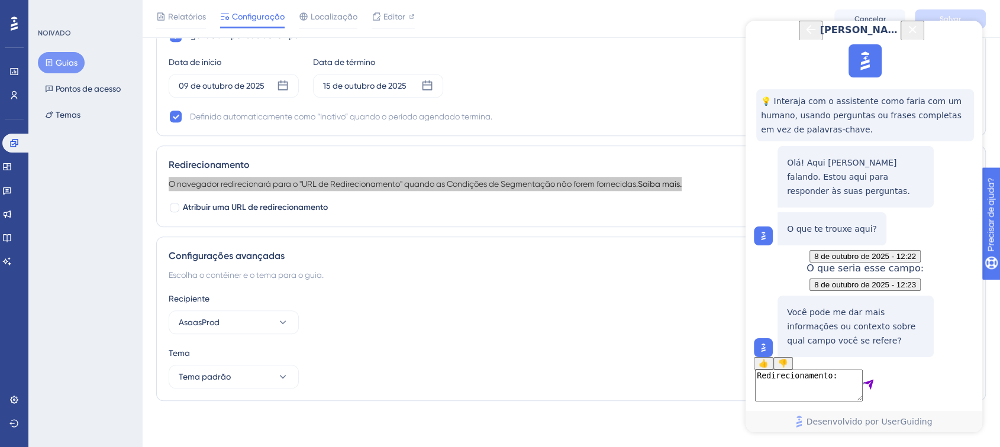
click at [830, 393] on textarea "Redirecionamento:" at bounding box center [809, 386] width 108 height 32
paste textarea "O navegador redirecionará para o "URL de Redirecionamento" quando as Condições …"
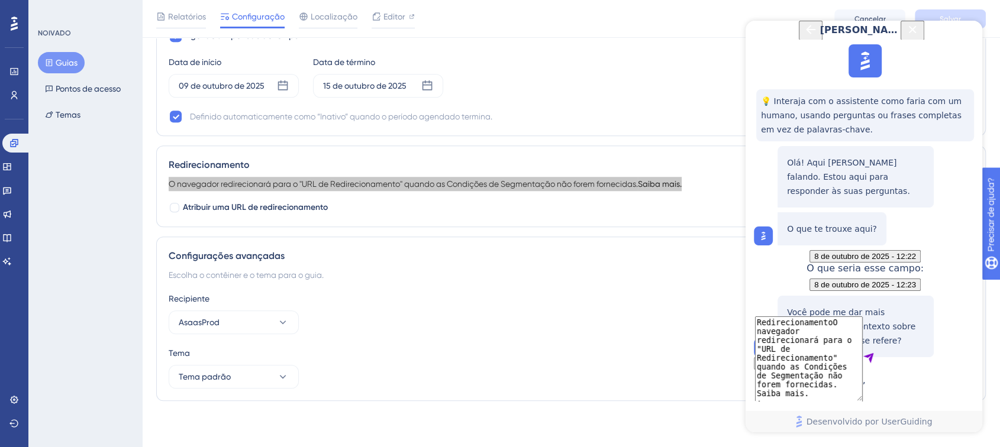
click at [832, 331] on textarea "RedirecionamentoO navegador redirecionará para o "URL de Redirecionamento" quan…" at bounding box center [809, 358] width 108 height 85
type textarea "Redirecionamento: O navegador redirecionará para o "URL de Redirecionamento" qu…"
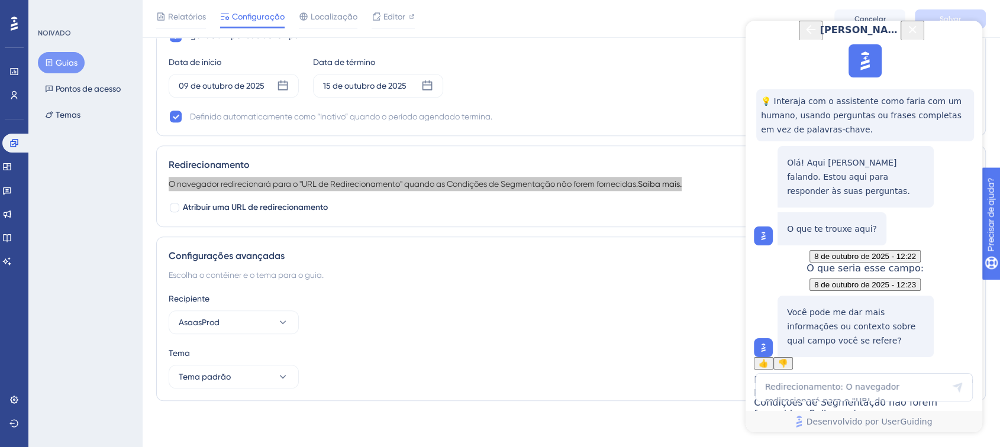
scroll to position [224, 0]
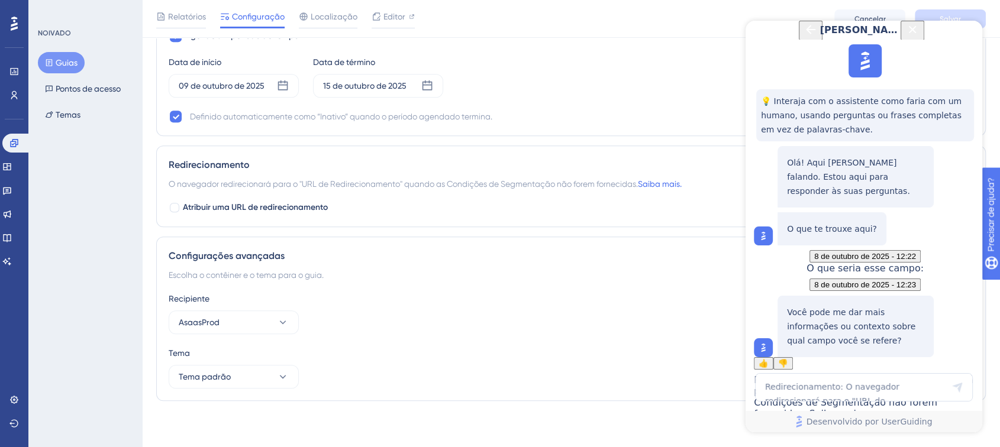
click at [426, 212] on div "Atribuir uma URL de redirecionamento" at bounding box center [571, 208] width 804 height 14
drag, startPoint x: 791, startPoint y: 332, endPoint x: 887, endPoint y: 334, distance: 95.8
click at [888, 434] on p "Something went wrong, please try again later." at bounding box center [855, 448] width 137 height 28
click at [882, 434] on p "Something went wrong, please try again later." at bounding box center [855, 448] width 137 height 28
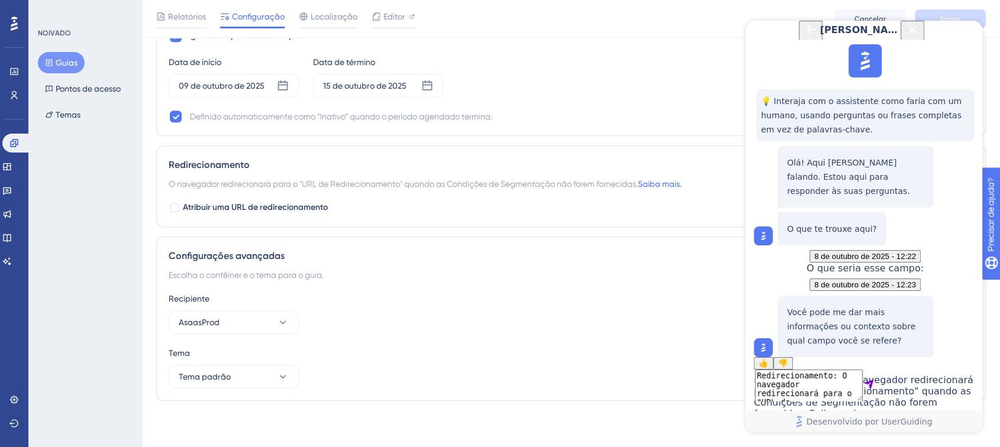
drag, startPoint x: 828, startPoint y: 342, endPoint x: 786, endPoint y: 324, distance: 46.4
click at [786, 424] on div "Something went wrong, please try again later." at bounding box center [855, 447] width 156 height 47
click at [831, 434] on p "Something went wrong, please try again later." at bounding box center [855, 448] width 137 height 28
click at [841, 384] on textarea "Redirecionamento: O navegador redirecionará para o "URL de Redirecionamento" qu…" at bounding box center [809, 386] width 108 height 32
type textarea "Falar com atendente"
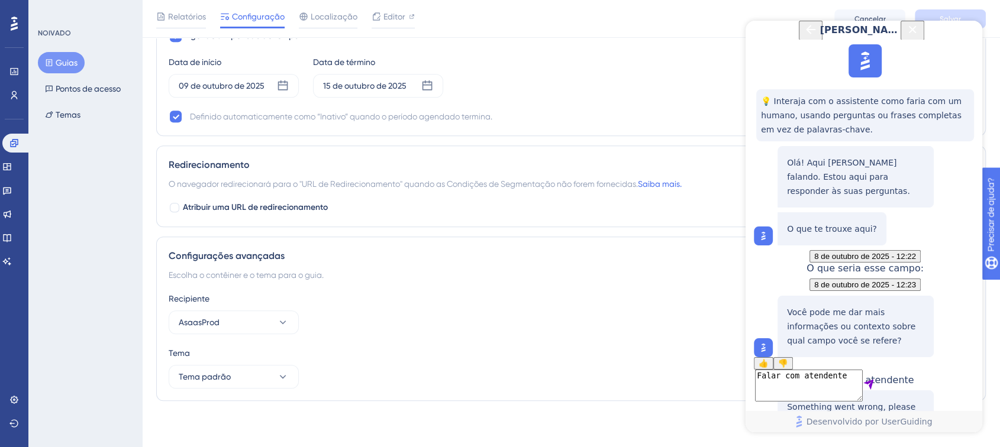
scroll to position [185, 0]
click at [919, 37] on icon "Botão Fechar" at bounding box center [912, 29] width 14 height 14
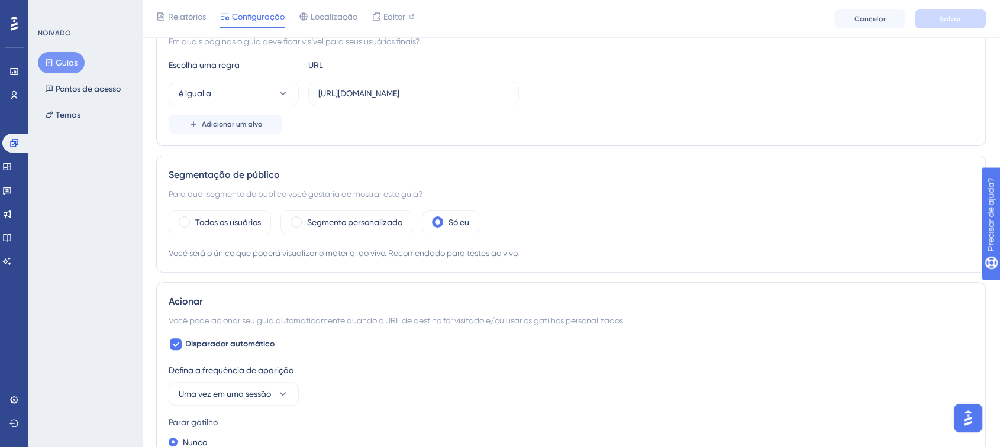
scroll to position [0, 0]
click at [8, 139] on link at bounding box center [16, 143] width 28 height 19
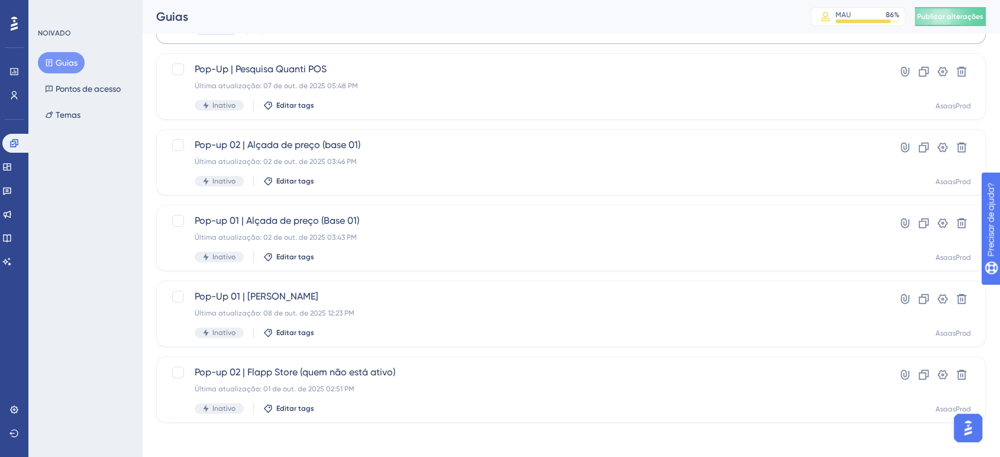
scroll to position [286, 0]
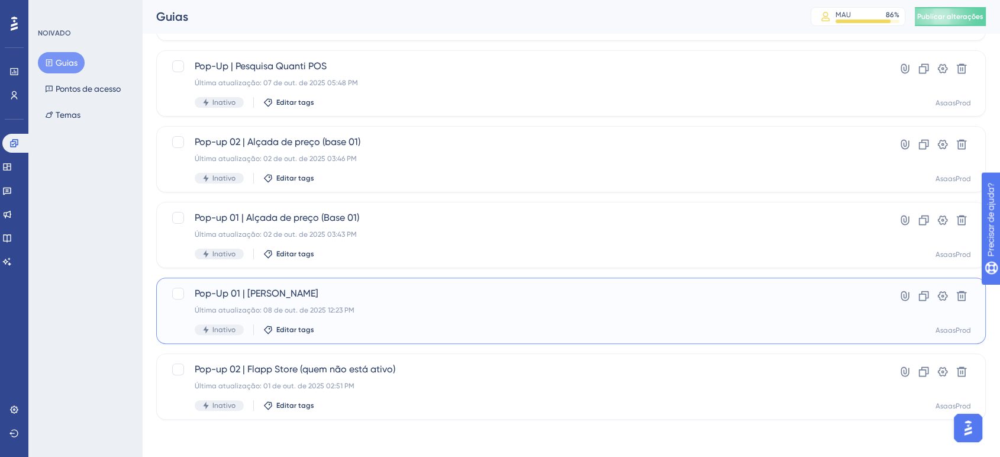
click at [428, 302] on div "Pop-Up 01 | Loja Flapp Última atualização: 08 de out. de 2025 12:23 PM Inativo …" at bounding box center [524, 310] width 658 height 49
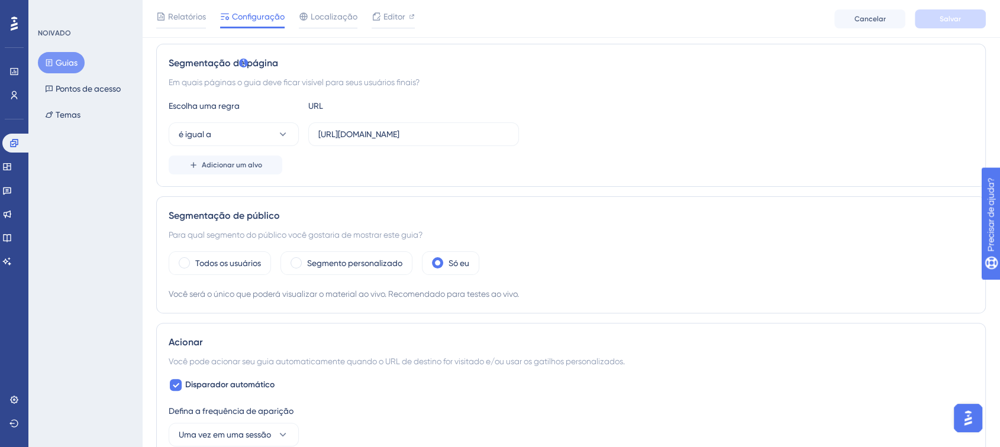
scroll to position [328, 0]
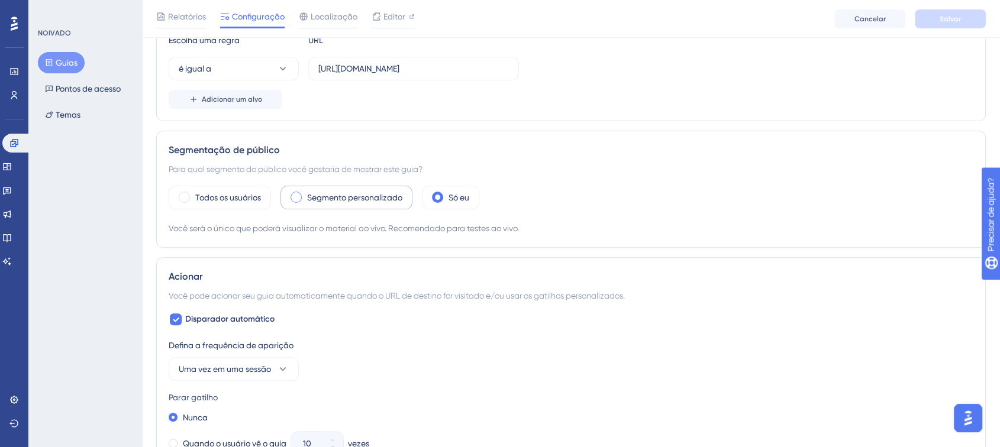
click at [311, 197] on font "Segmento personalizado" at bounding box center [354, 197] width 95 height 9
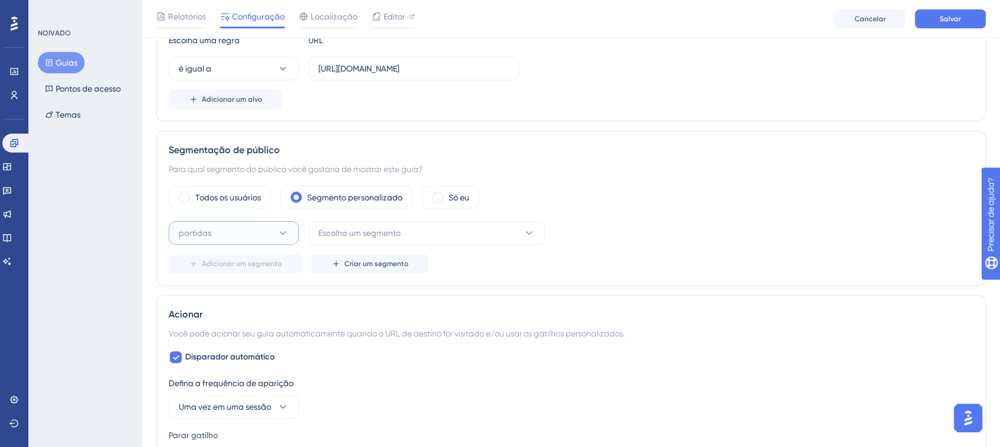
click at [249, 234] on button "partidas" at bounding box center [234, 233] width 130 height 24
click at [244, 257] on div "partidas partidas" at bounding box center [234, 269] width 96 height 24
click at [374, 229] on font "Escolha um segmento" at bounding box center [359, 232] width 82 height 9
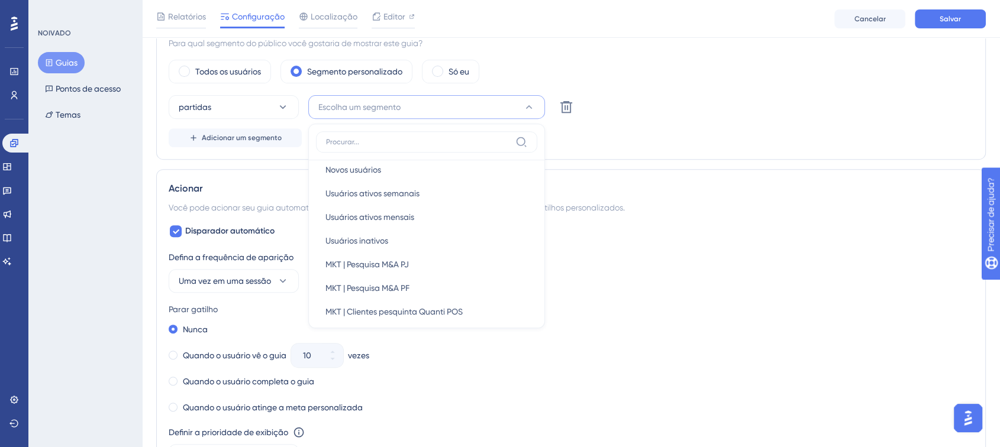
scroll to position [0, 0]
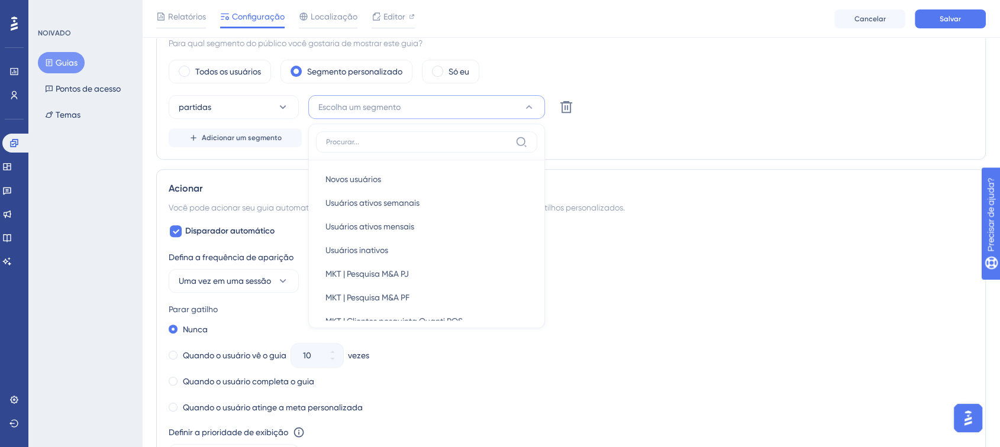
click at [707, 115] on div "partidas Escolha um segmento Novos usuários Novos usuários Usuários ativos sema…" at bounding box center [571, 107] width 804 height 24
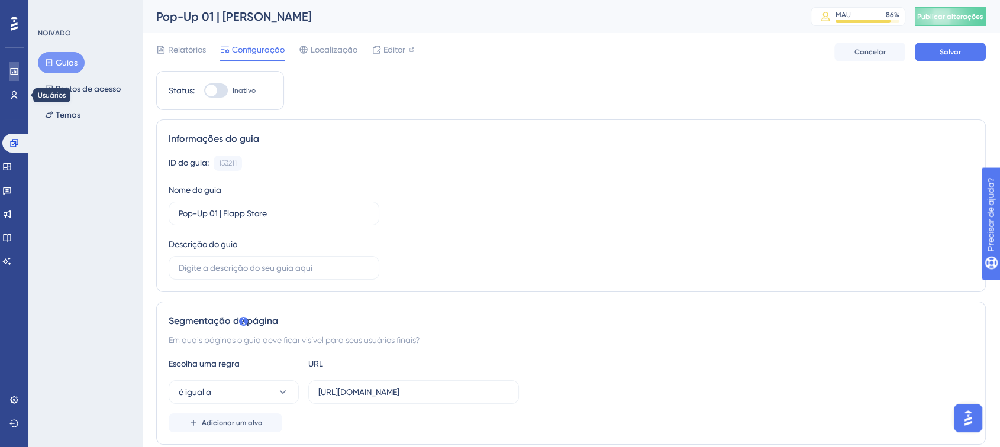
click at [18, 72] on icon at bounding box center [13, 71] width 9 height 9
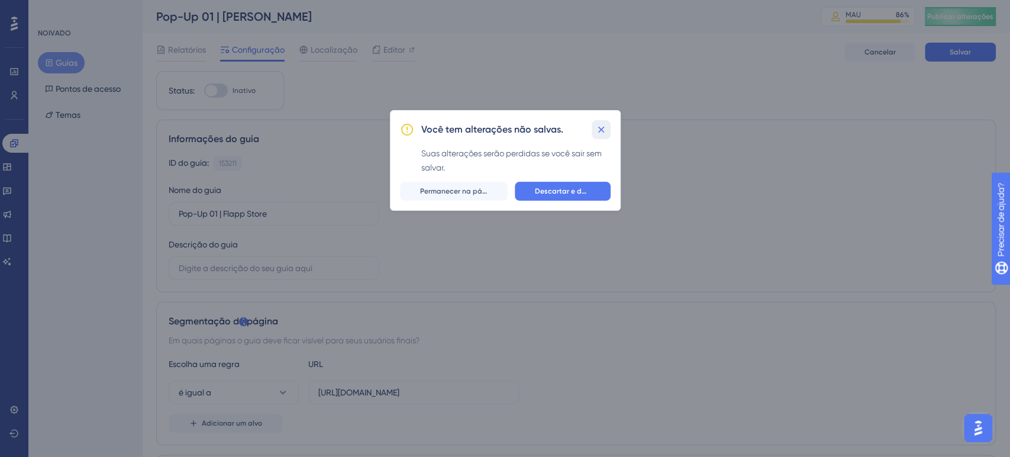
click at [597, 127] on icon at bounding box center [601, 130] width 12 height 12
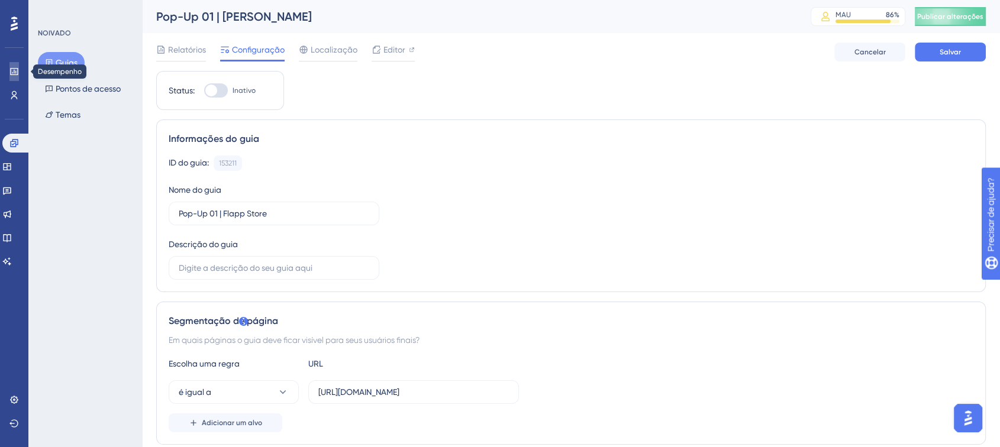
click at [14, 74] on icon at bounding box center [13, 71] width 9 height 9
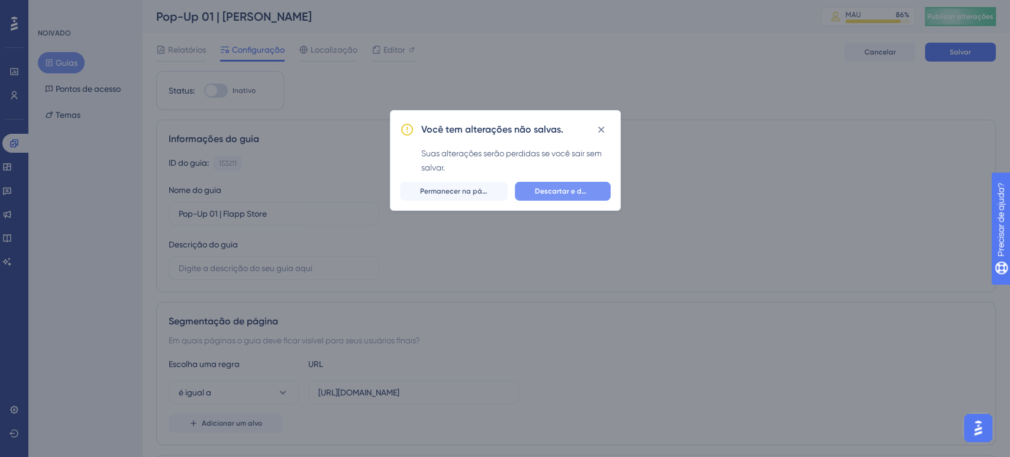
click at [568, 190] on font "Descartar e deixar" at bounding box center [566, 191] width 63 height 8
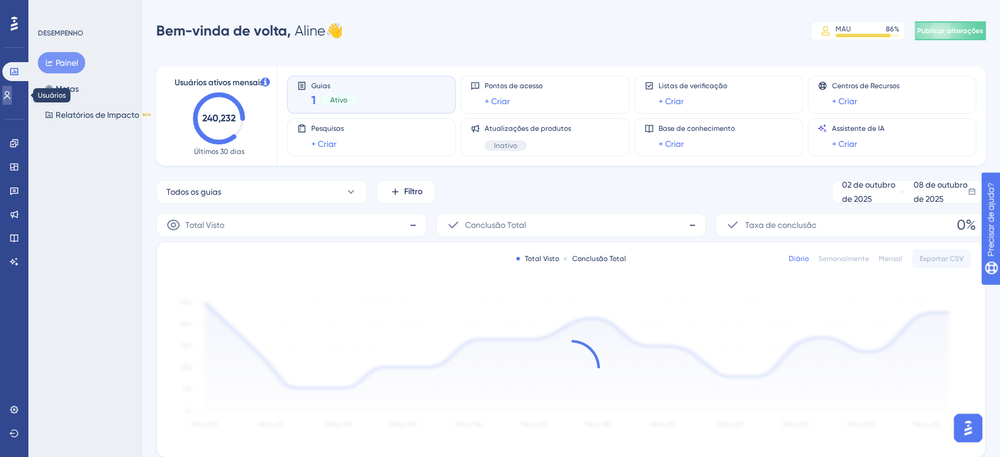
click at [12, 102] on link at bounding box center [6, 95] width 9 height 19
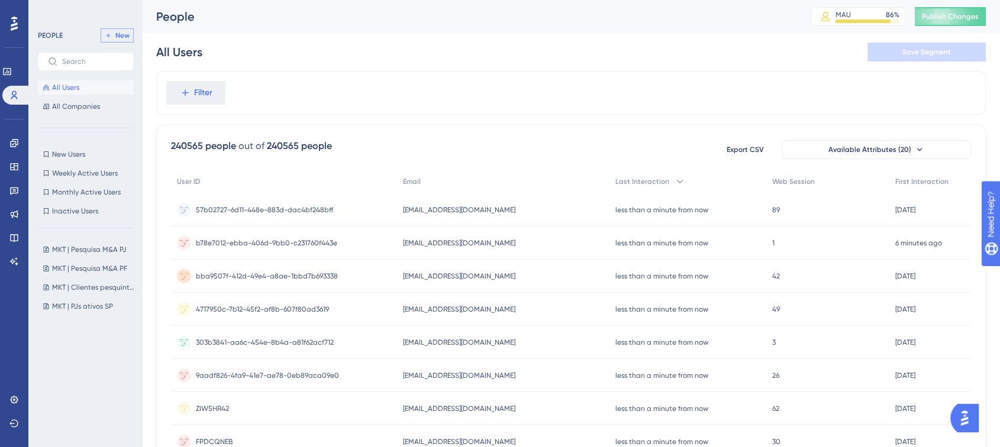
click at [126, 32] on span "New" at bounding box center [122, 35] width 14 height 9
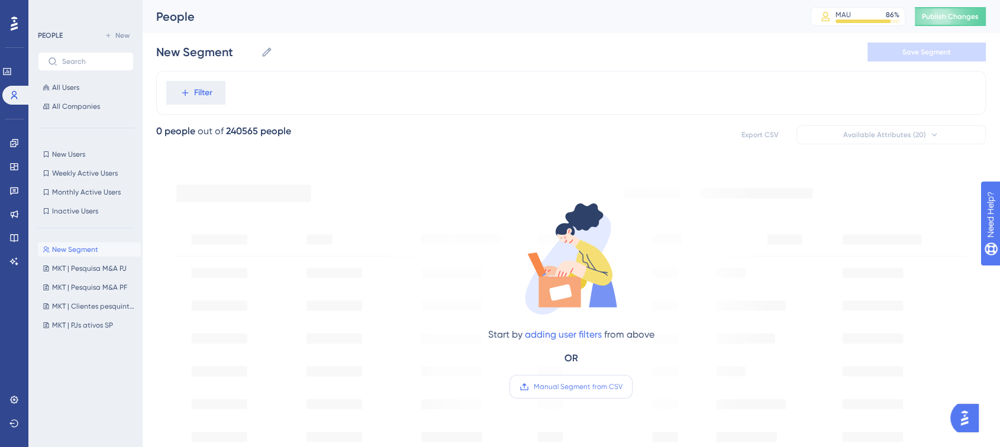
click at [576, 386] on span "Manual Segment from CSV" at bounding box center [578, 386] width 89 height 9
click at [622, 387] on input "Manual Segment from CSV" at bounding box center [622, 387] width 0 height 0
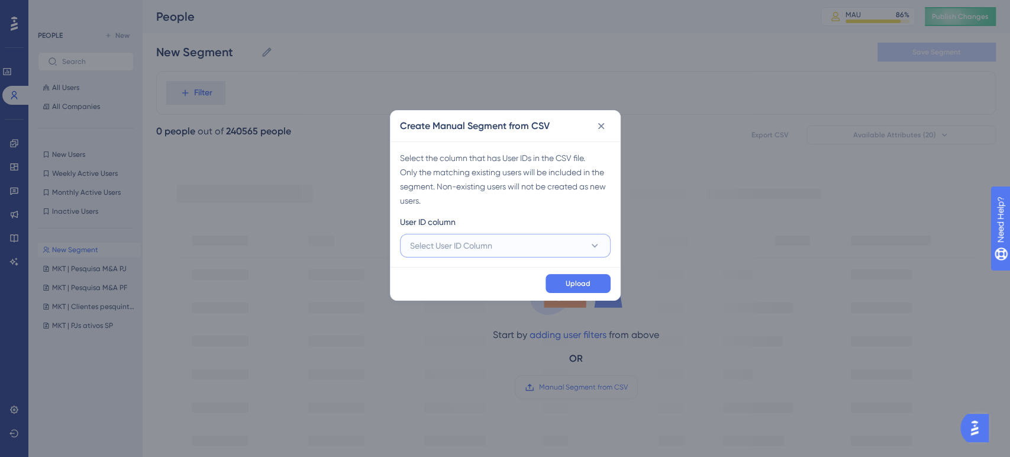
click at [502, 249] on button "Select User ID Column" at bounding box center [505, 246] width 211 height 24
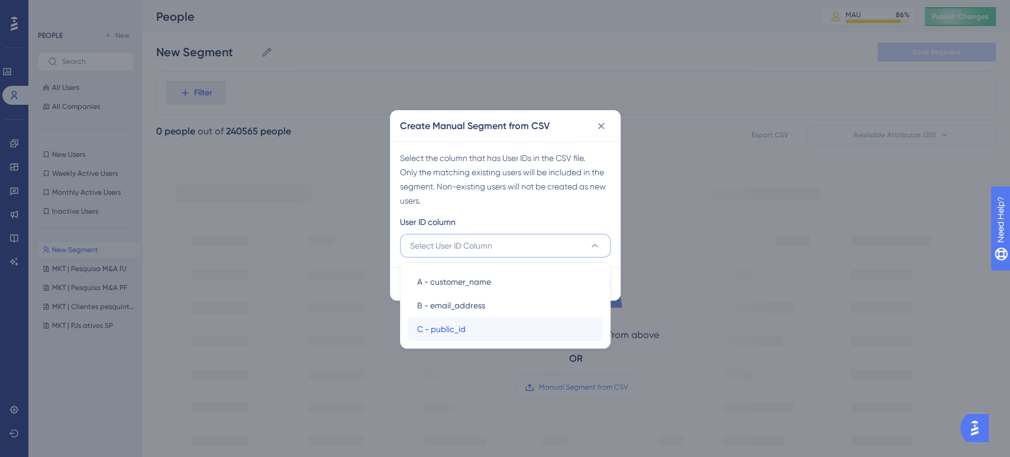
click at [473, 333] on div "C - public_id C - public_id" at bounding box center [505, 329] width 176 height 24
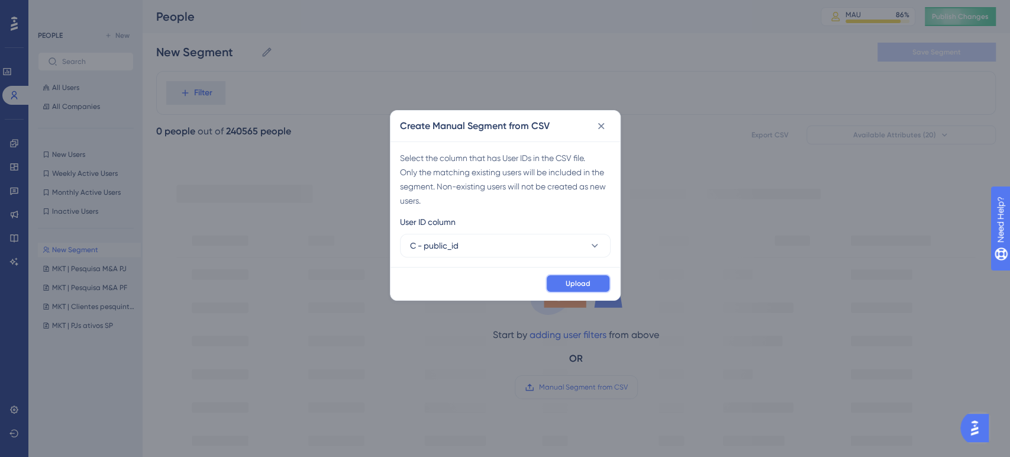
click at [573, 286] on span "Upload" at bounding box center [577, 283] width 25 height 9
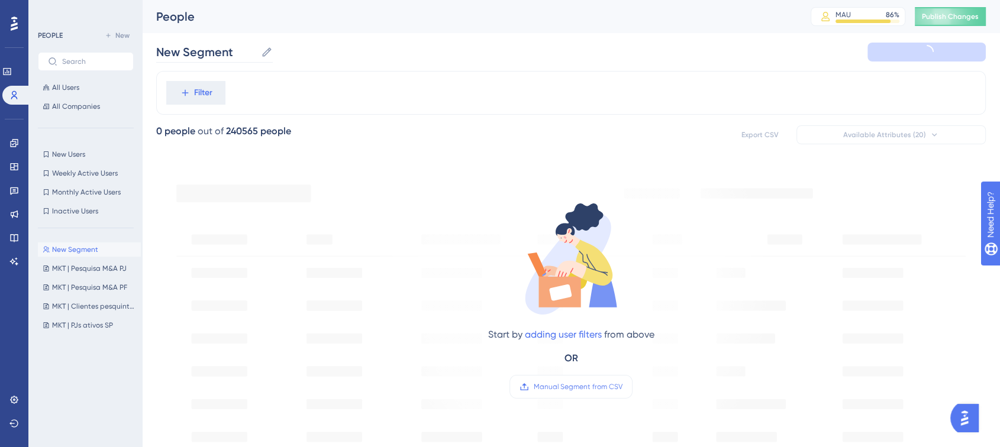
click at [267, 54] on icon at bounding box center [267, 52] width 12 height 12
click at [256, 54] on input "New Segment" at bounding box center [206, 52] width 100 height 17
click at [237, 53] on input "New Segment" at bounding box center [206, 52] width 100 height 17
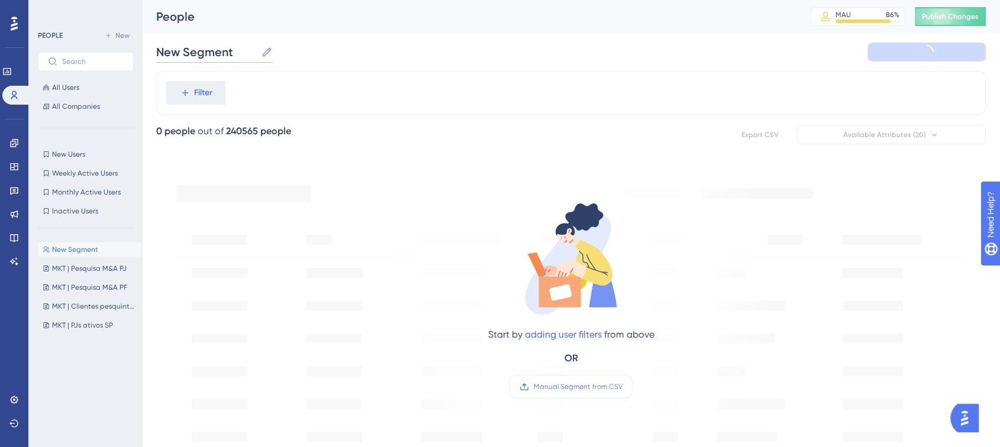
type input "K"
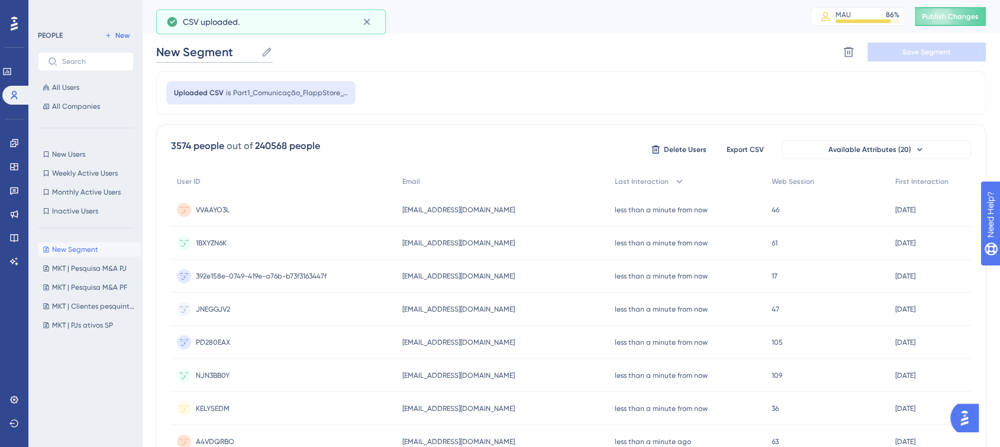
click at [217, 54] on input "New Segment" at bounding box center [206, 52] width 100 height 17
click at [217, 53] on input "New Segment" at bounding box center [206, 52] width 100 height 17
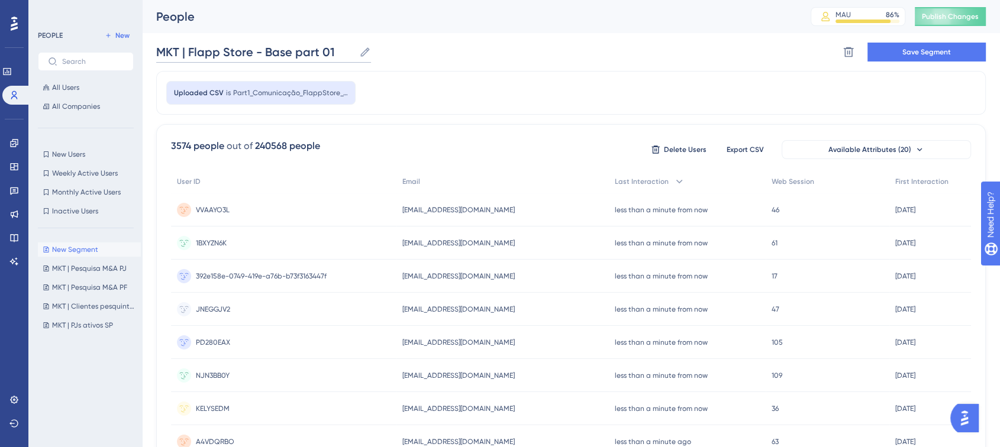
type input "MKT | Flapp Store - Base part 01"
click at [483, 65] on div "MKT | Flapp Store - Base part 01 MKT | Flapp Store - Base part 01 Delete Segmen…" at bounding box center [570, 52] width 829 height 38
drag, startPoint x: 173, startPoint y: 144, endPoint x: 192, endPoint y: 147, distance: 19.7
click at [192, 147] on div "3574 people" at bounding box center [197, 146] width 53 height 14
click at [218, 141] on div "3574 people" at bounding box center [197, 146] width 53 height 14
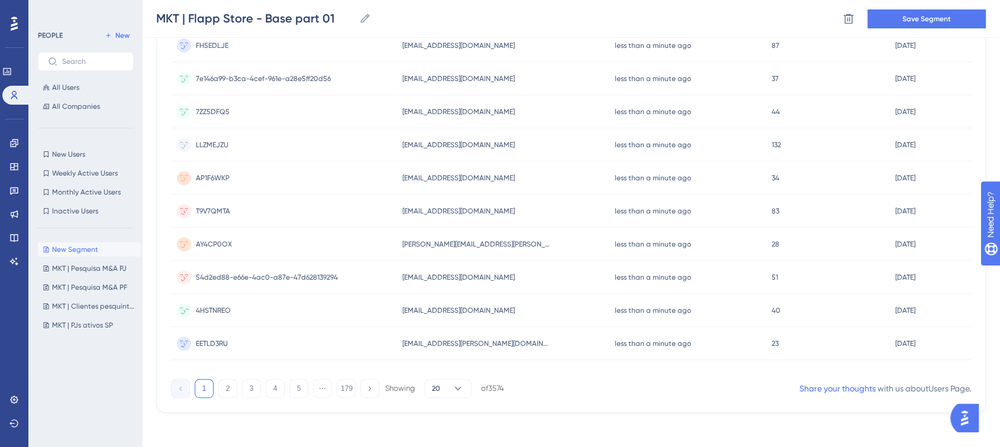
scroll to position [504, 0]
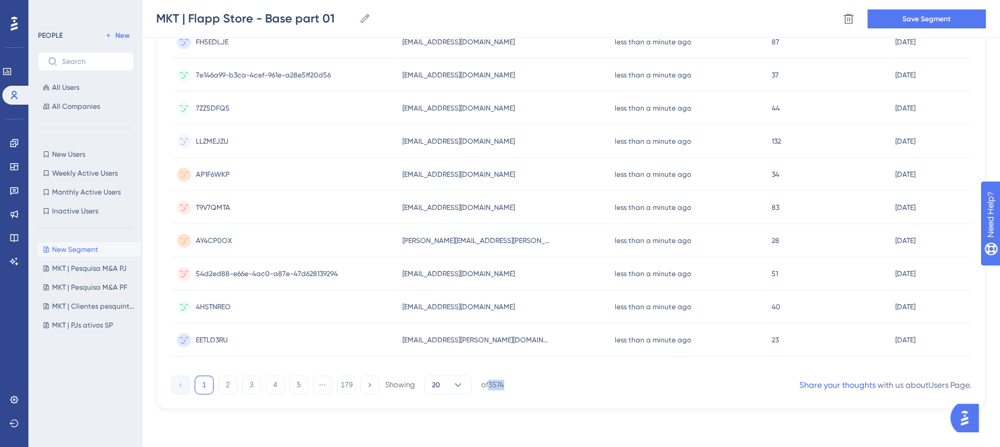
drag, startPoint x: 490, startPoint y: 384, endPoint x: 519, endPoint y: 384, distance: 29.0
click at [519, 384] on div "1 2 3 4 5 ⋯ 179 Showing 20 of 3574 Share your thoughts with us about Users Page…" at bounding box center [571, 383] width 800 height 24
click at [522, 384] on div "1 2 3 4 5 ⋯ 179 Showing 20 of 3574 Share your thoughts with us about Users Page…" at bounding box center [571, 383] width 800 height 24
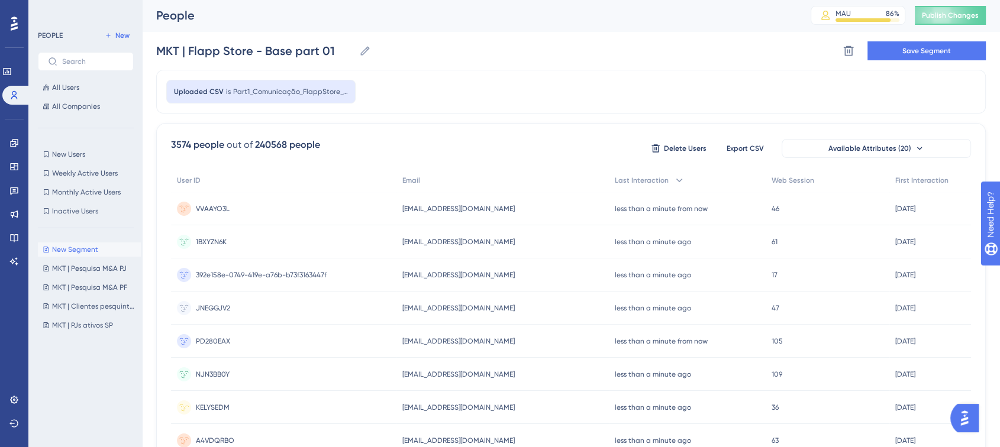
scroll to position [0, 0]
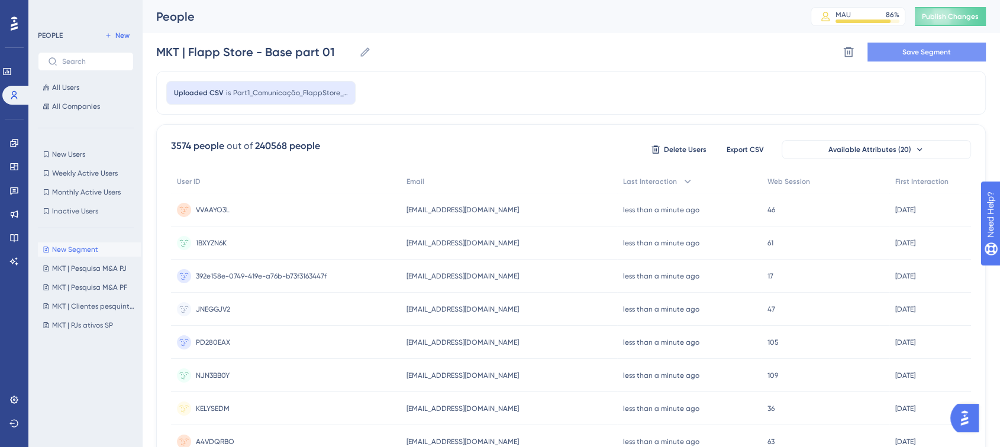
click at [923, 59] on button "Save Segment" at bounding box center [926, 52] width 118 height 19
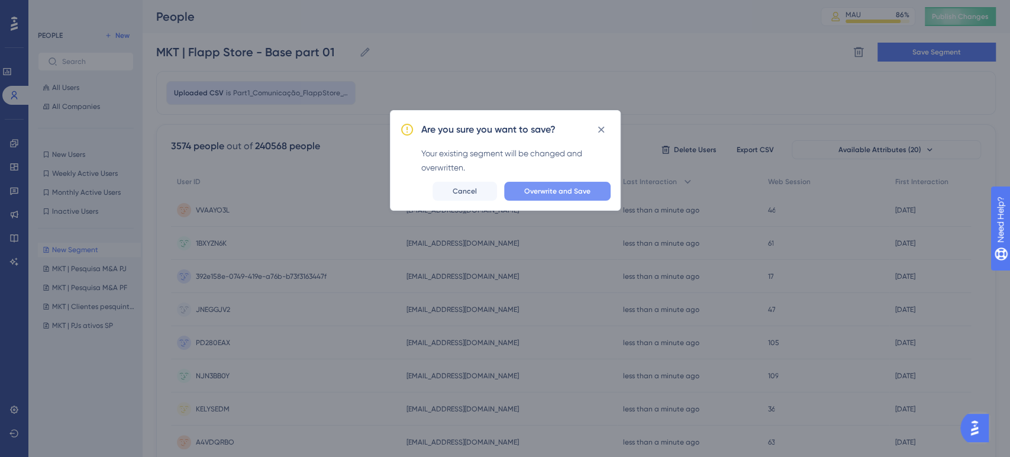
click at [536, 190] on span "Overwrite and Save" at bounding box center [557, 190] width 66 height 9
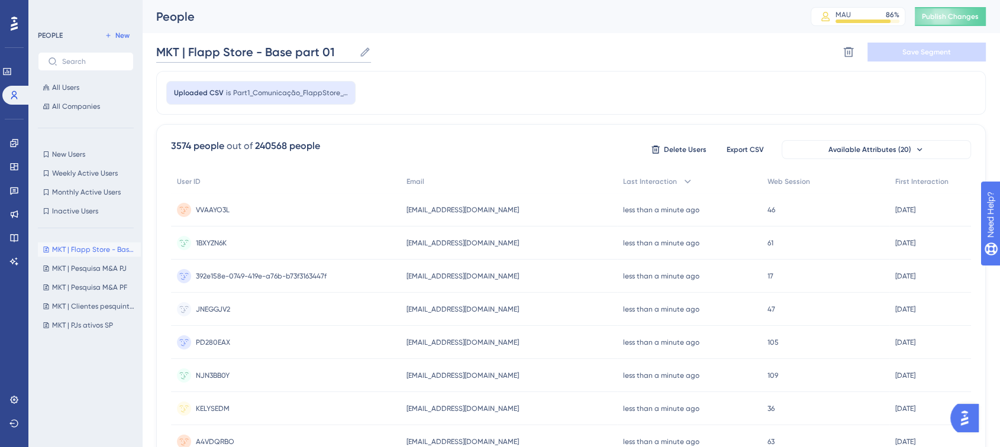
drag, startPoint x: 161, startPoint y: 52, endPoint x: 342, endPoint y: 47, distance: 181.7
click at [335, 50] on input "MKT | Flapp Store - Base part 01" at bounding box center [255, 52] width 198 height 17
click at [547, 48] on div "MKT | Flapp Store - Base part 01 MKT | Flapp Store - Base part 01 Delete Segmen…" at bounding box center [570, 52] width 829 height 38
click at [952, 18] on span "Publish Changes" at bounding box center [950, 16] width 57 height 9
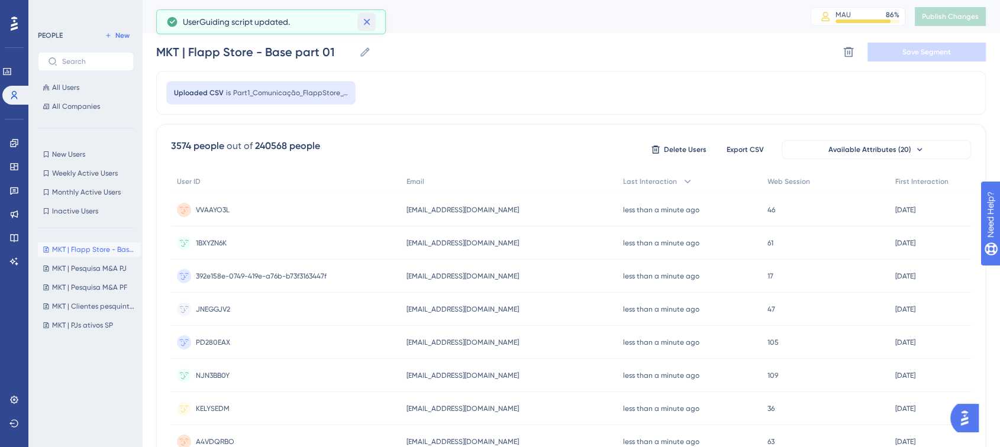
click at [370, 24] on icon at bounding box center [367, 22] width 12 height 12
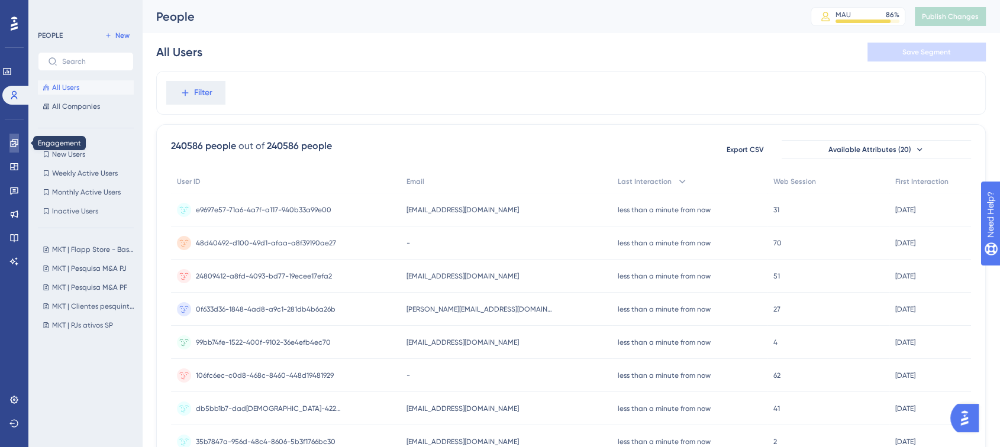
click at [18, 141] on icon at bounding box center [14, 143] width 8 height 8
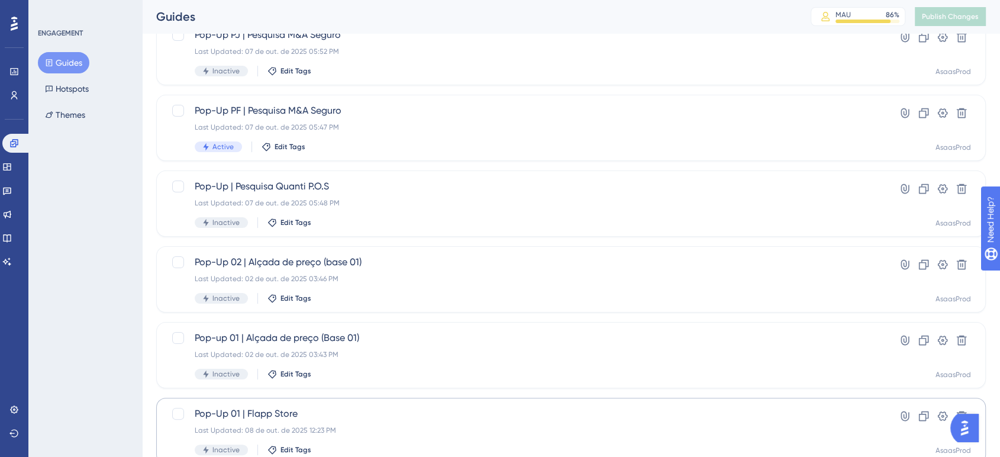
scroll to position [263, 0]
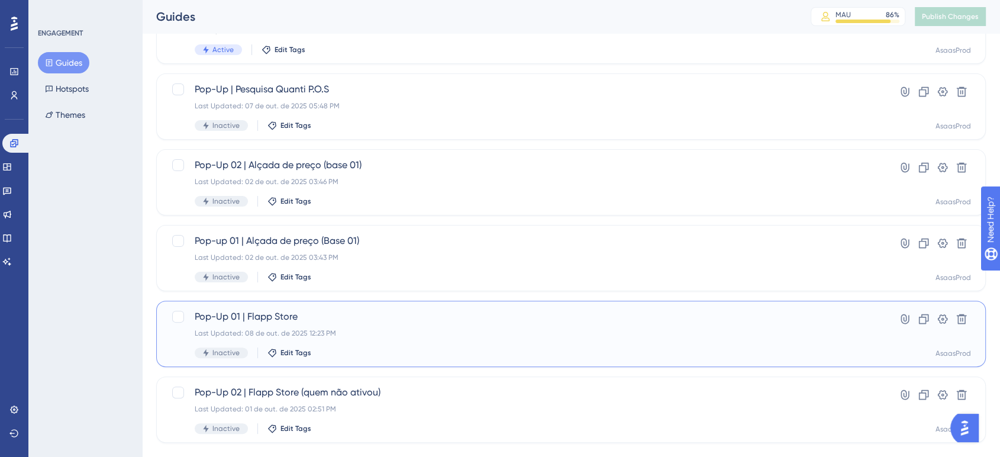
click at [338, 324] on div "Pop-Up 01 | Flapp Store Last Updated: 08 de out. de 2025 12:23 PM Inactive Edit…" at bounding box center [524, 333] width 658 height 49
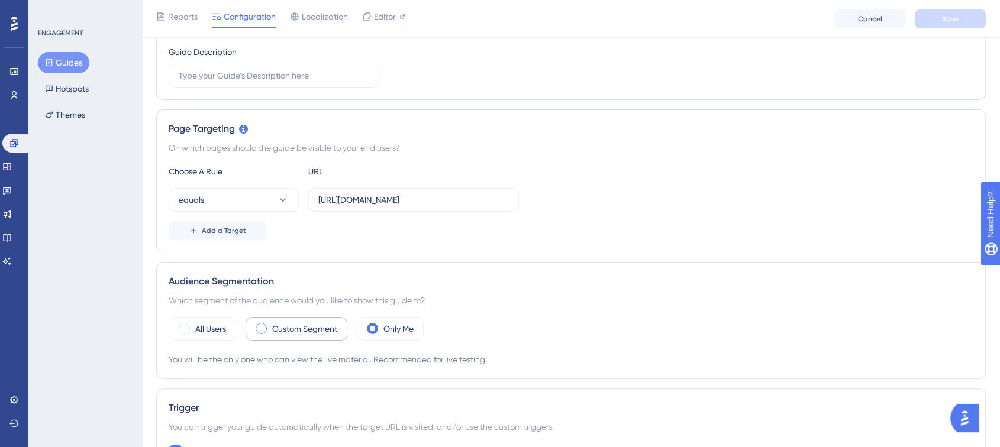
scroll to position [263, 0]
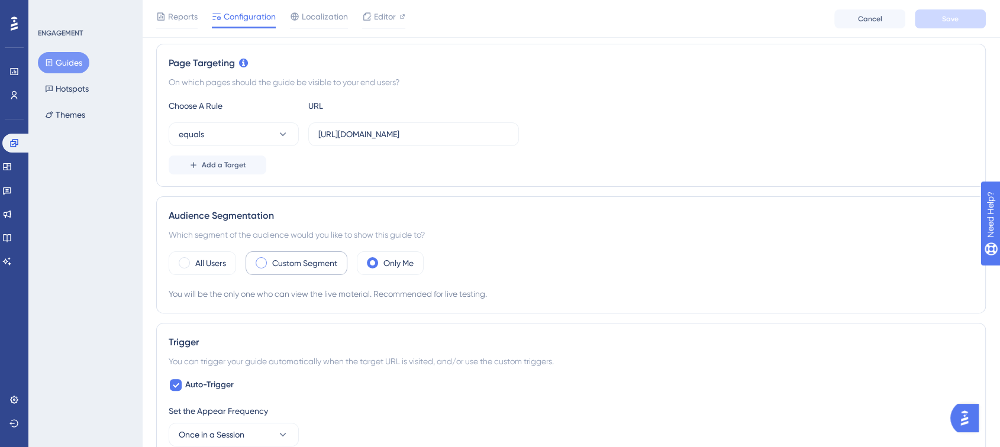
click at [311, 269] on div "Custom Segment" at bounding box center [296, 263] width 102 height 24
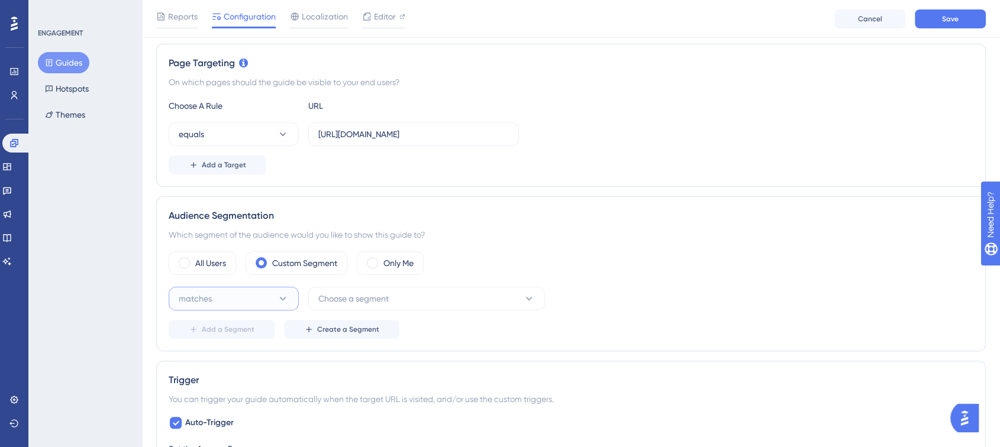
click at [240, 296] on button "matches" at bounding box center [234, 299] width 130 height 24
click at [221, 328] on div "matches matches" at bounding box center [234, 335] width 96 height 24
click at [383, 299] on span "Choose a segment" at bounding box center [353, 299] width 70 height 14
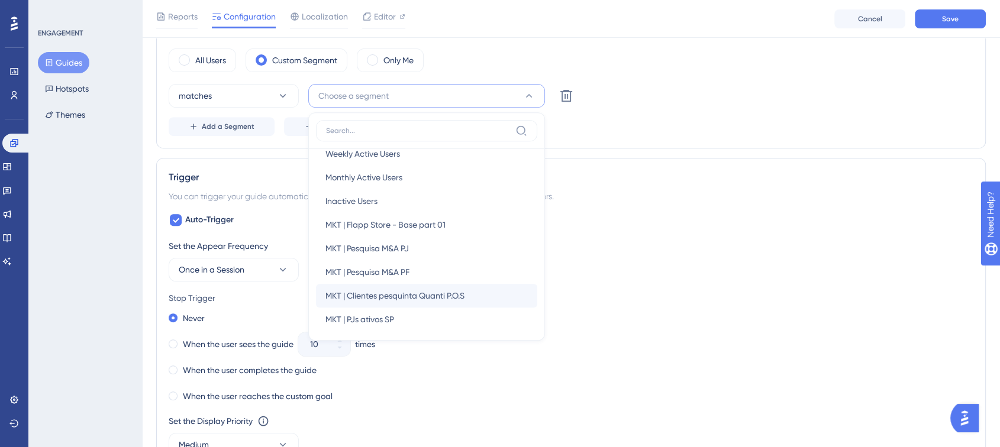
scroll to position [43, 0]
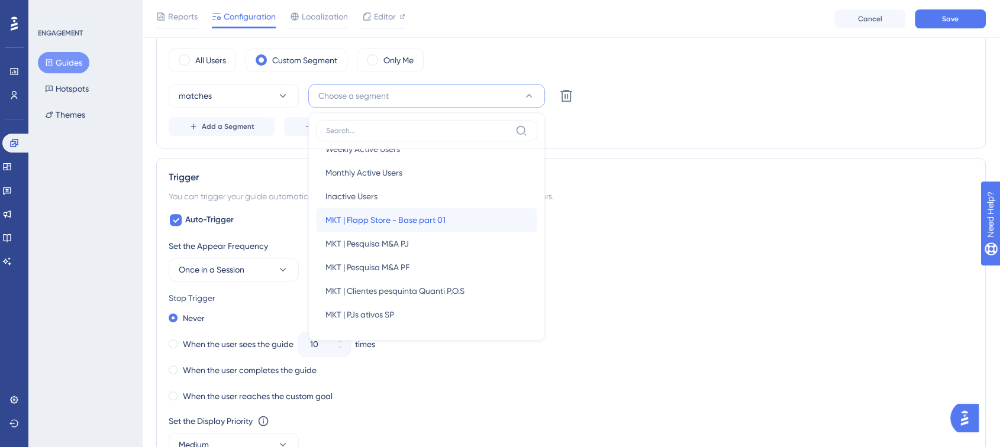
click at [420, 223] on span "MKT | Flapp Store - Base part 01" at bounding box center [385, 220] width 120 height 14
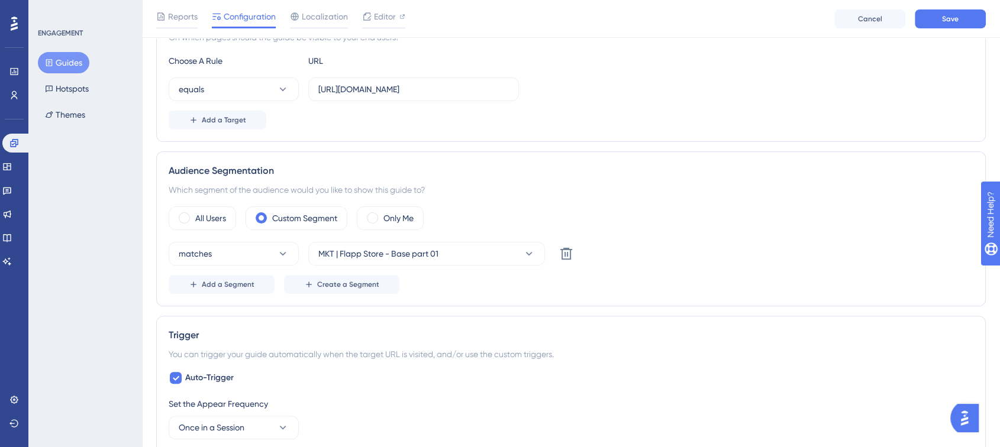
scroll to position [203, 0]
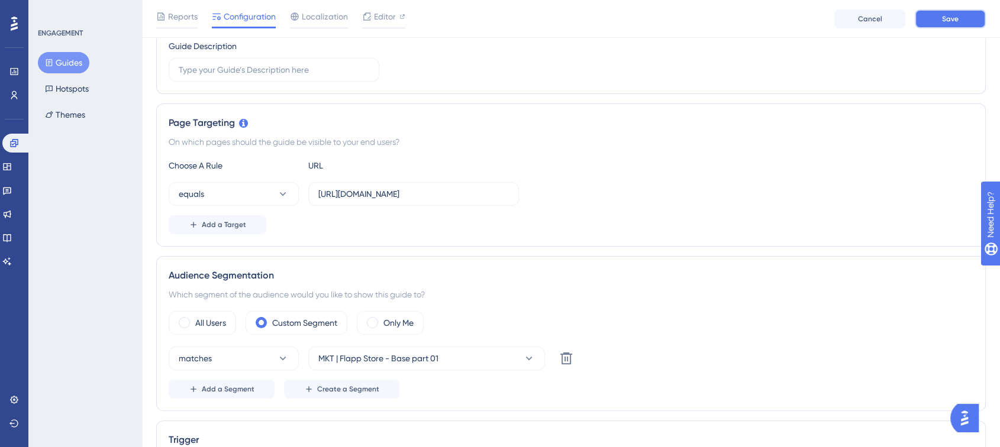
click at [965, 24] on button "Save" at bounding box center [949, 18] width 71 height 19
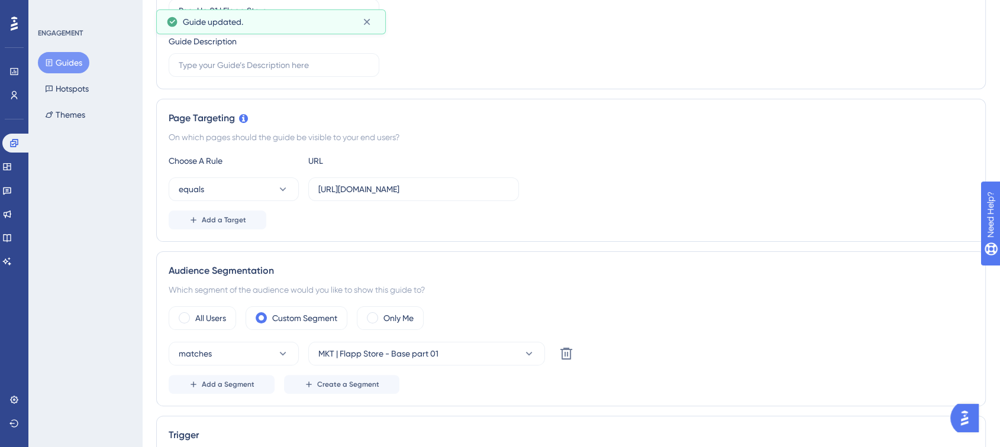
scroll to position [0, 0]
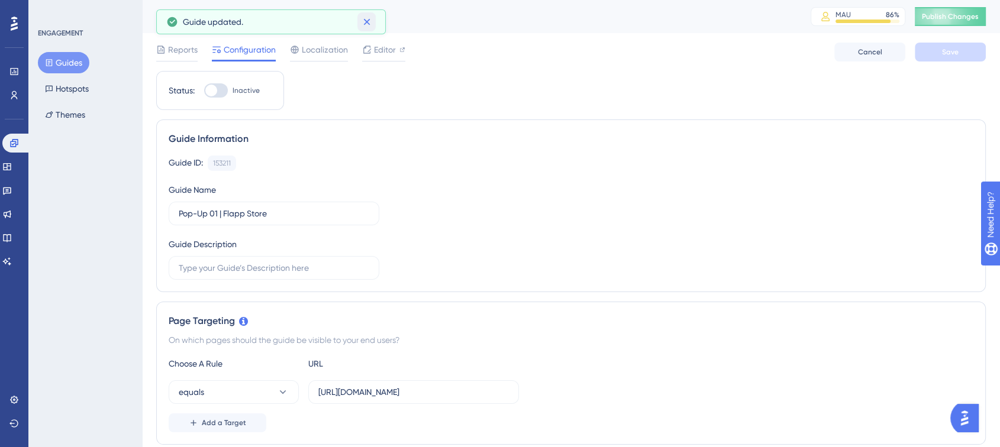
click at [371, 19] on icon at bounding box center [367, 22] width 12 height 12
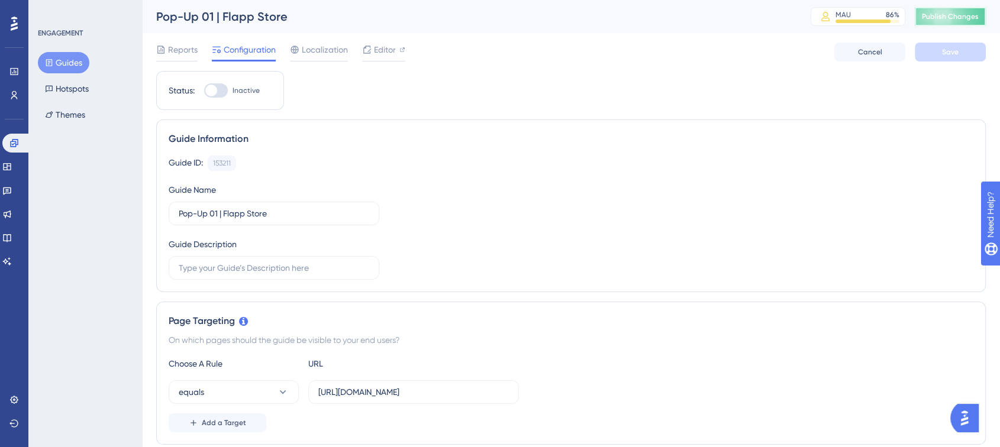
click at [960, 18] on span "Publish Changes" at bounding box center [950, 16] width 57 height 9
click at [10, 144] on icon at bounding box center [14, 143] width 8 height 8
